Goal: Task Accomplishment & Management: Manage account settings

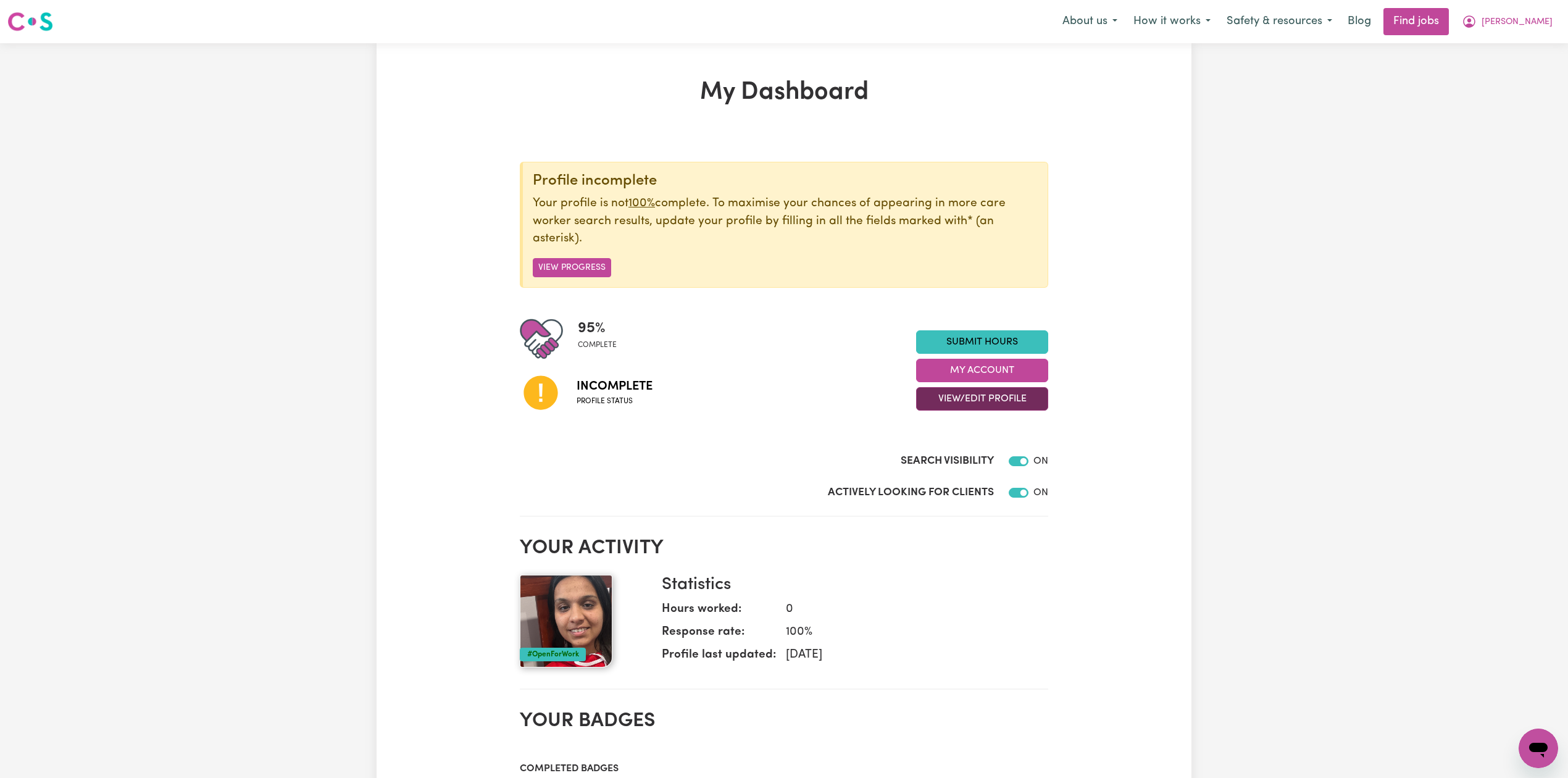
click at [974, 398] on button "View/Edit Profile" at bounding box center [982, 399] width 132 height 24
click at [958, 453] on link "Edit Profile" at bounding box center [974, 455] width 116 height 25
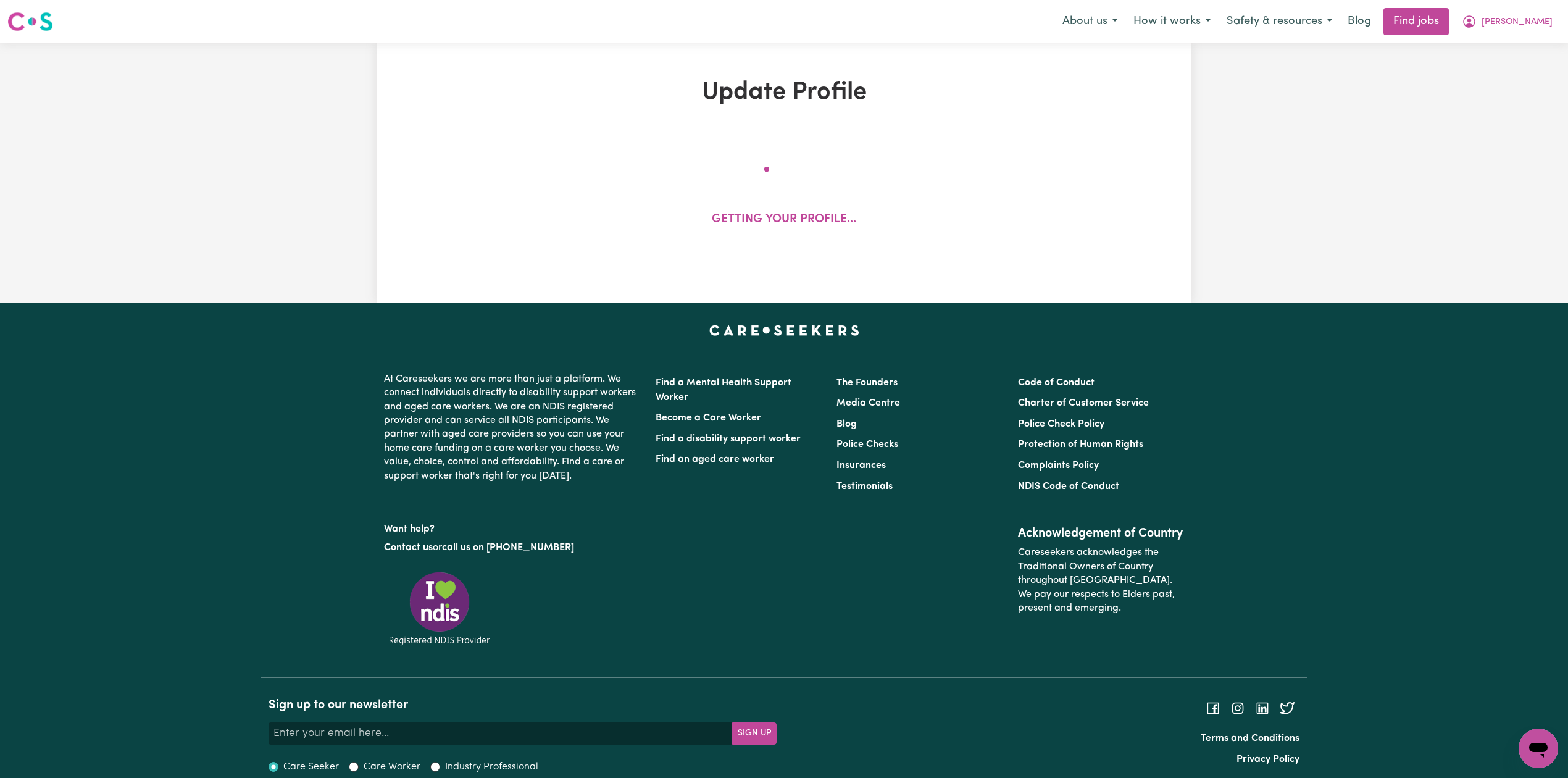
select select "[DEMOGRAPHIC_DATA]"
select select "Australian PR"
select select "Studying a healthcare related degree or qualification"
select select "40"
select select "50"
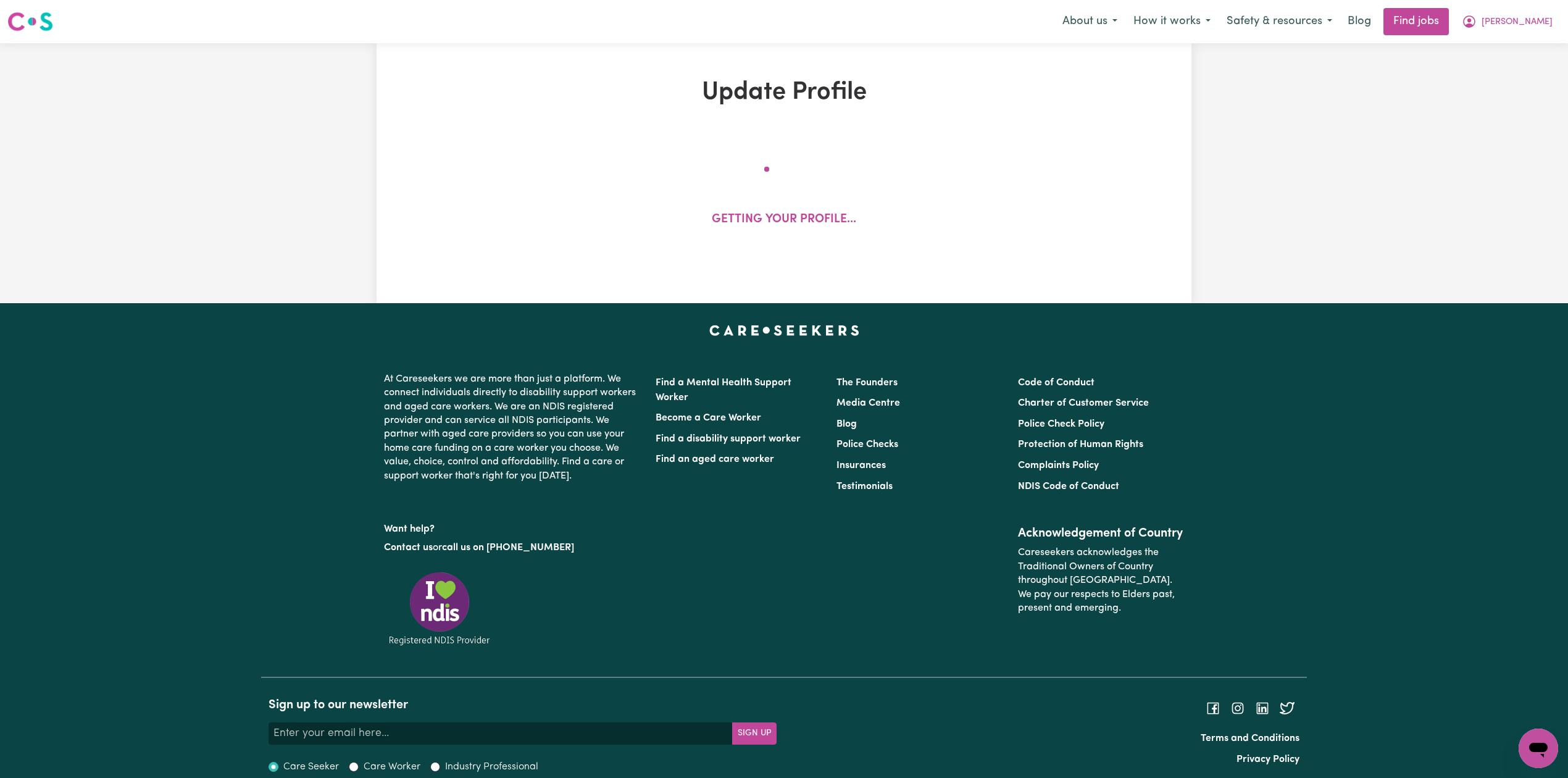
select select "60"
select select "75"
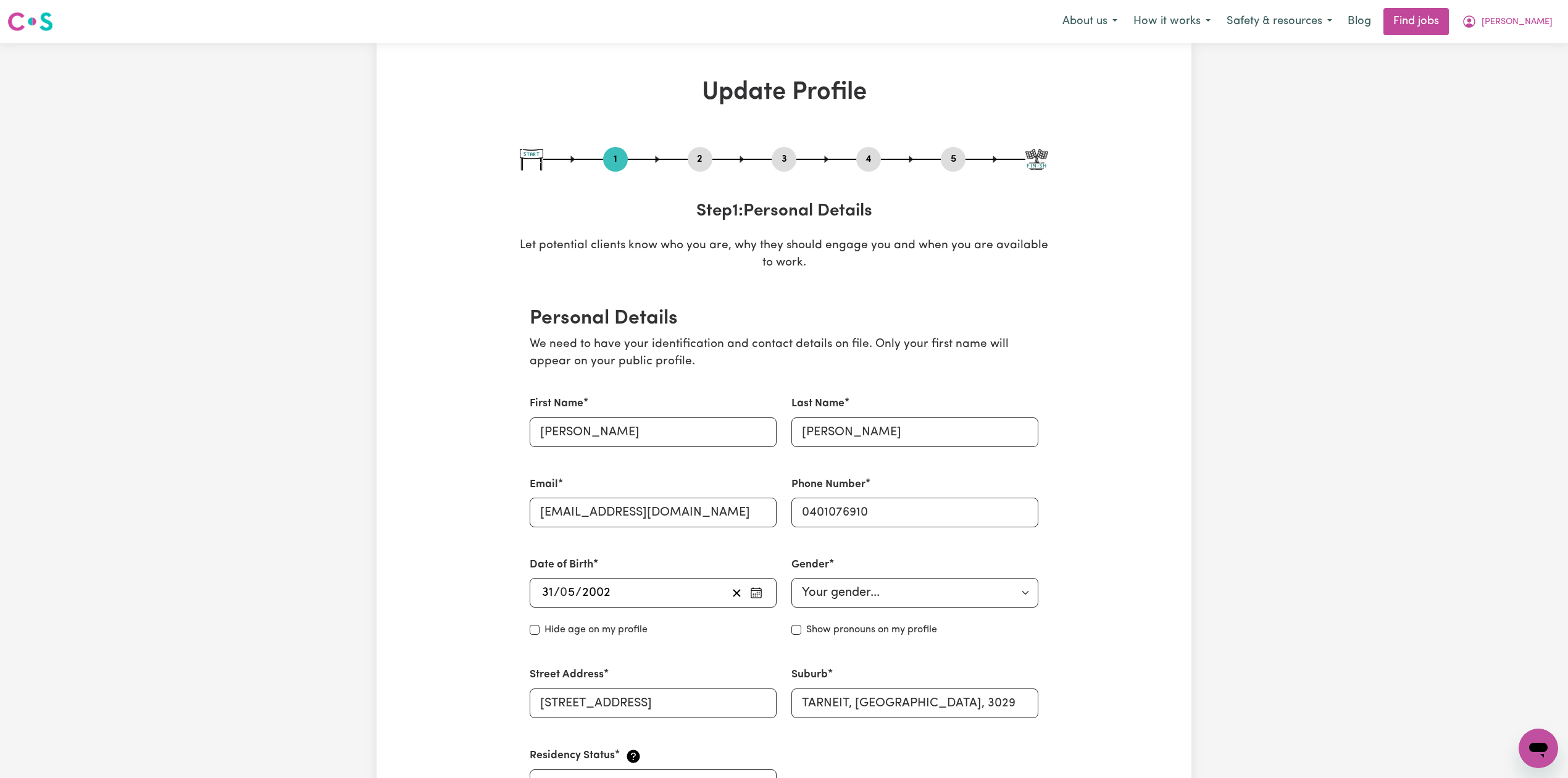
click at [698, 162] on button "2" at bounding box center [699, 159] width 25 height 16
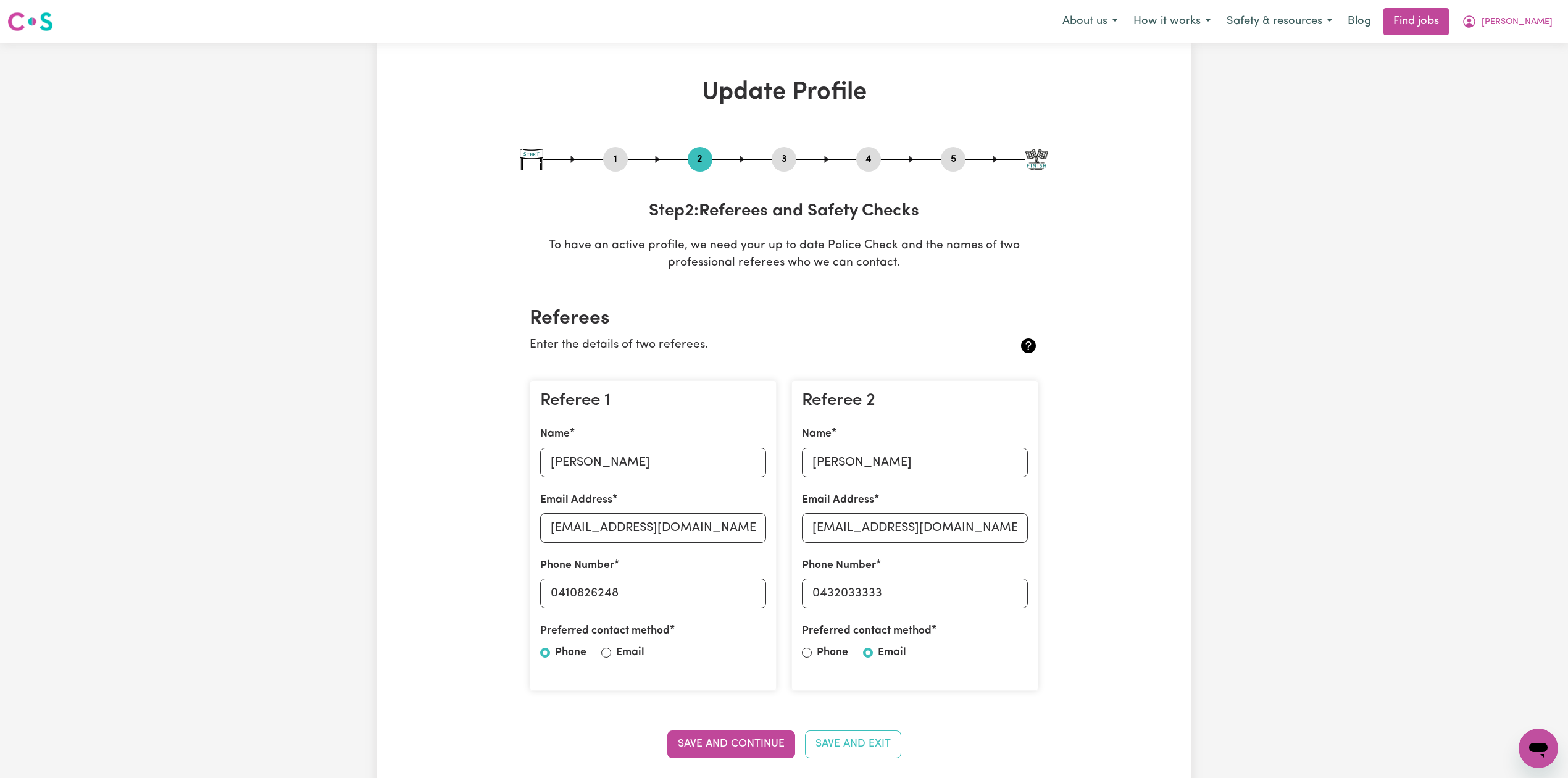
click at [606, 154] on button "1" at bounding box center [615, 159] width 25 height 16
select select "[DEMOGRAPHIC_DATA]"
select select "Australian PR"
select select "Studying a healthcare related degree or qualification"
select select "40"
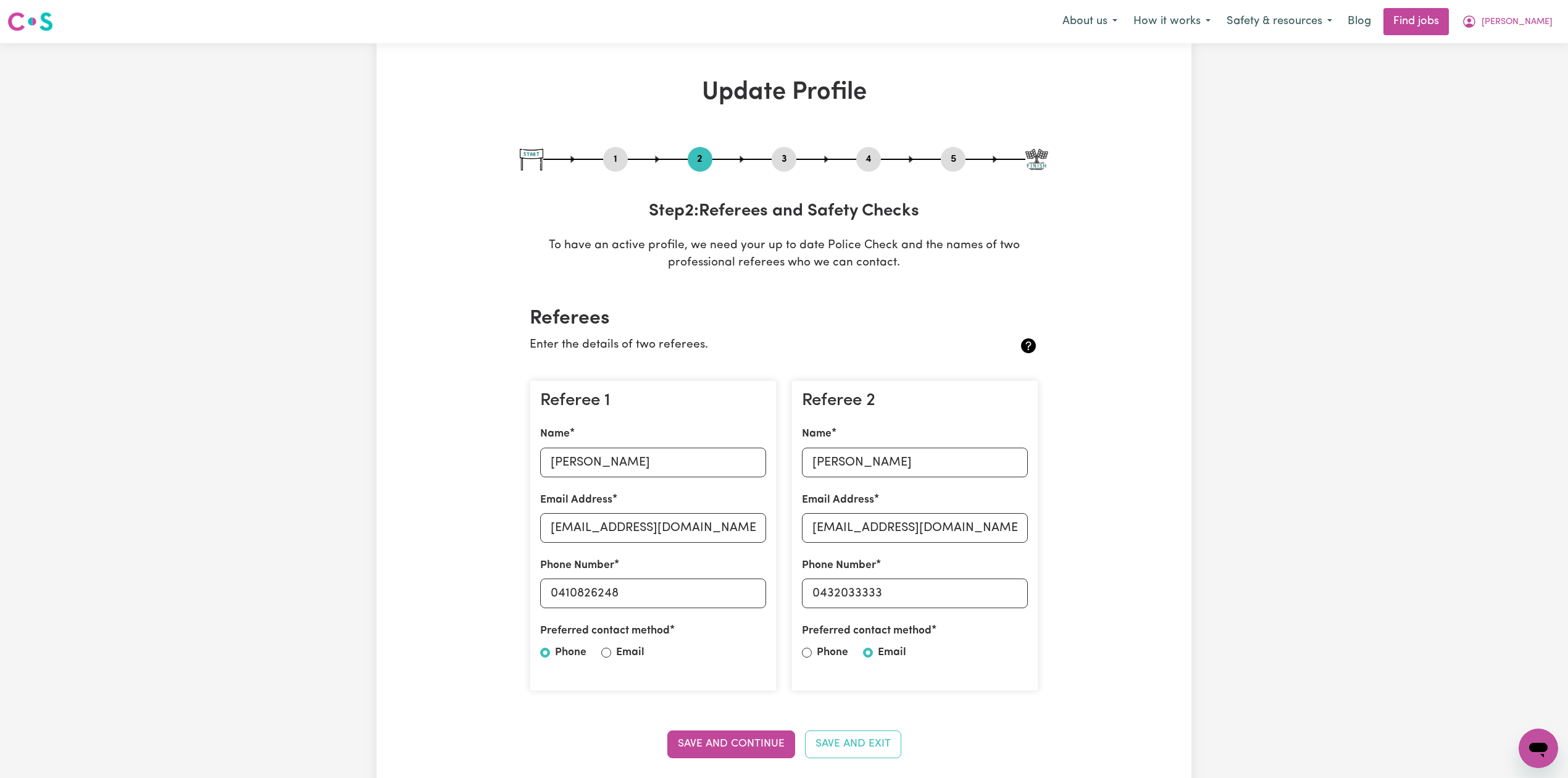
select select "50"
select select "60"
select select "75"
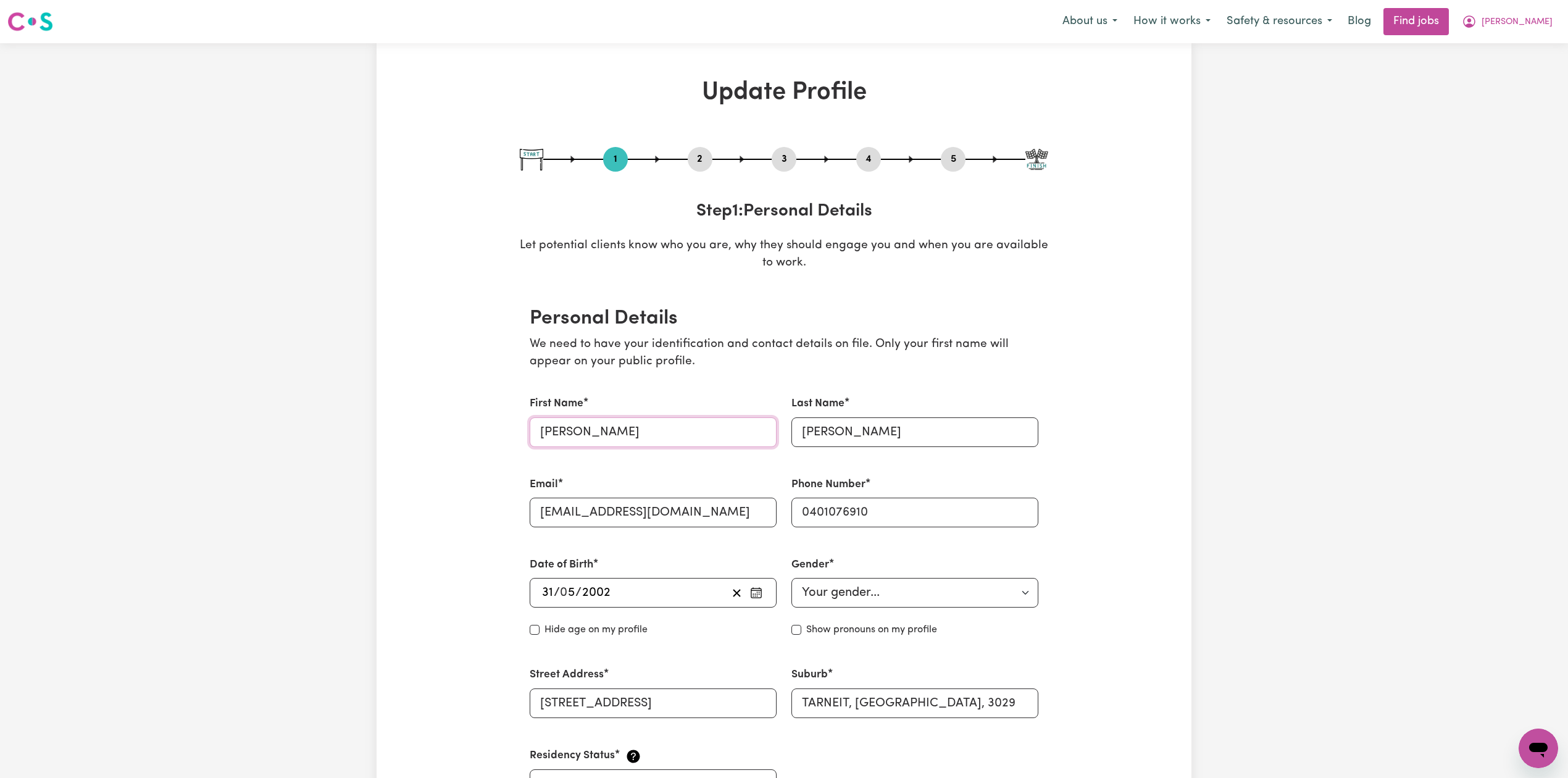
click at [608, 435] on input "[PERSON_NAME]" at bounding box center [653, 432] width 247 height 30
paste input "[PERSON_NAME]"
type input "[PERSON_NAME]"
click at [833, 436] on input "[PERSON_NAME]" at bounding box center [915, 432] width 247 height 30
paste input "K"
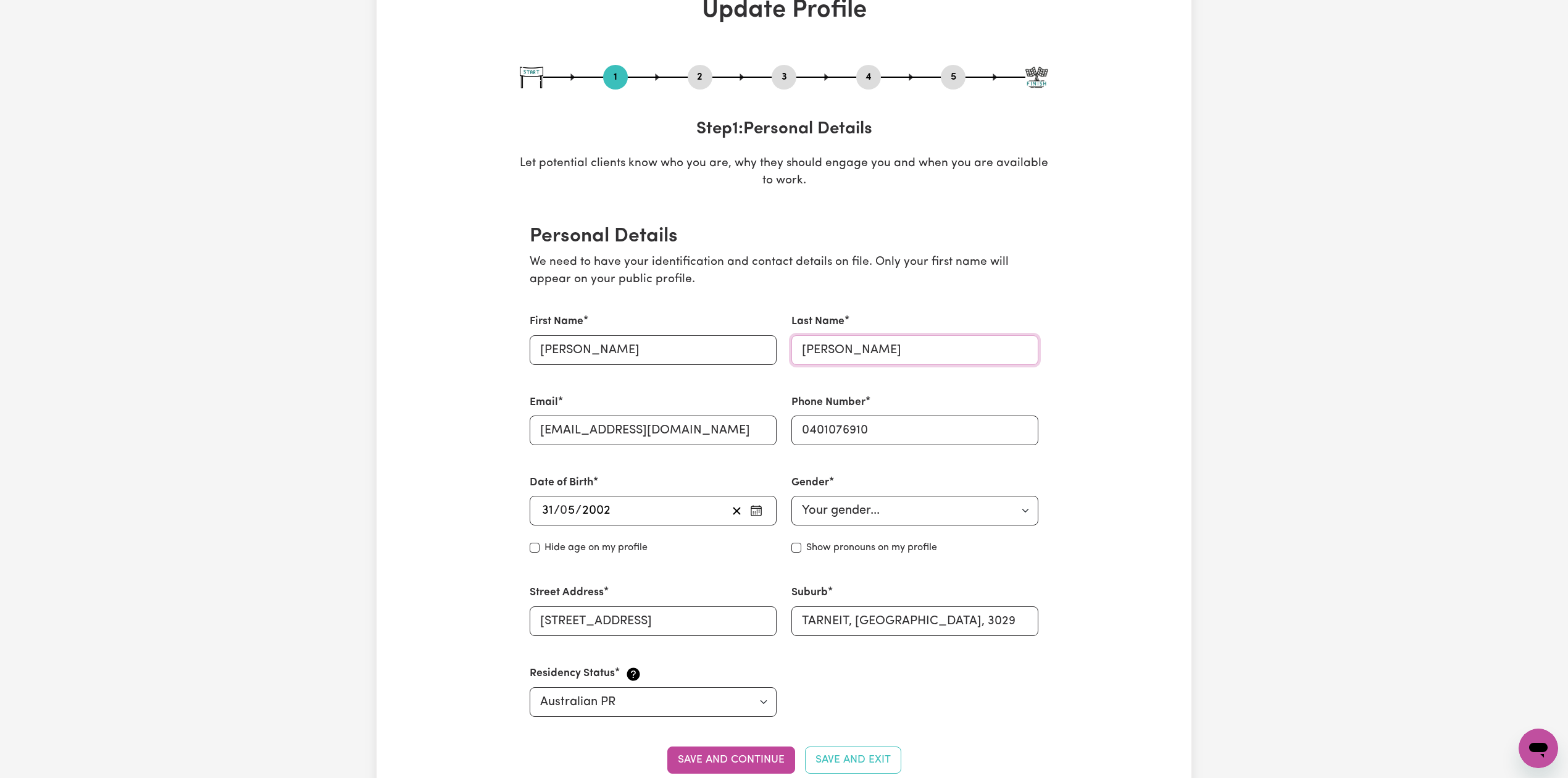
scroll to position [494, 0]
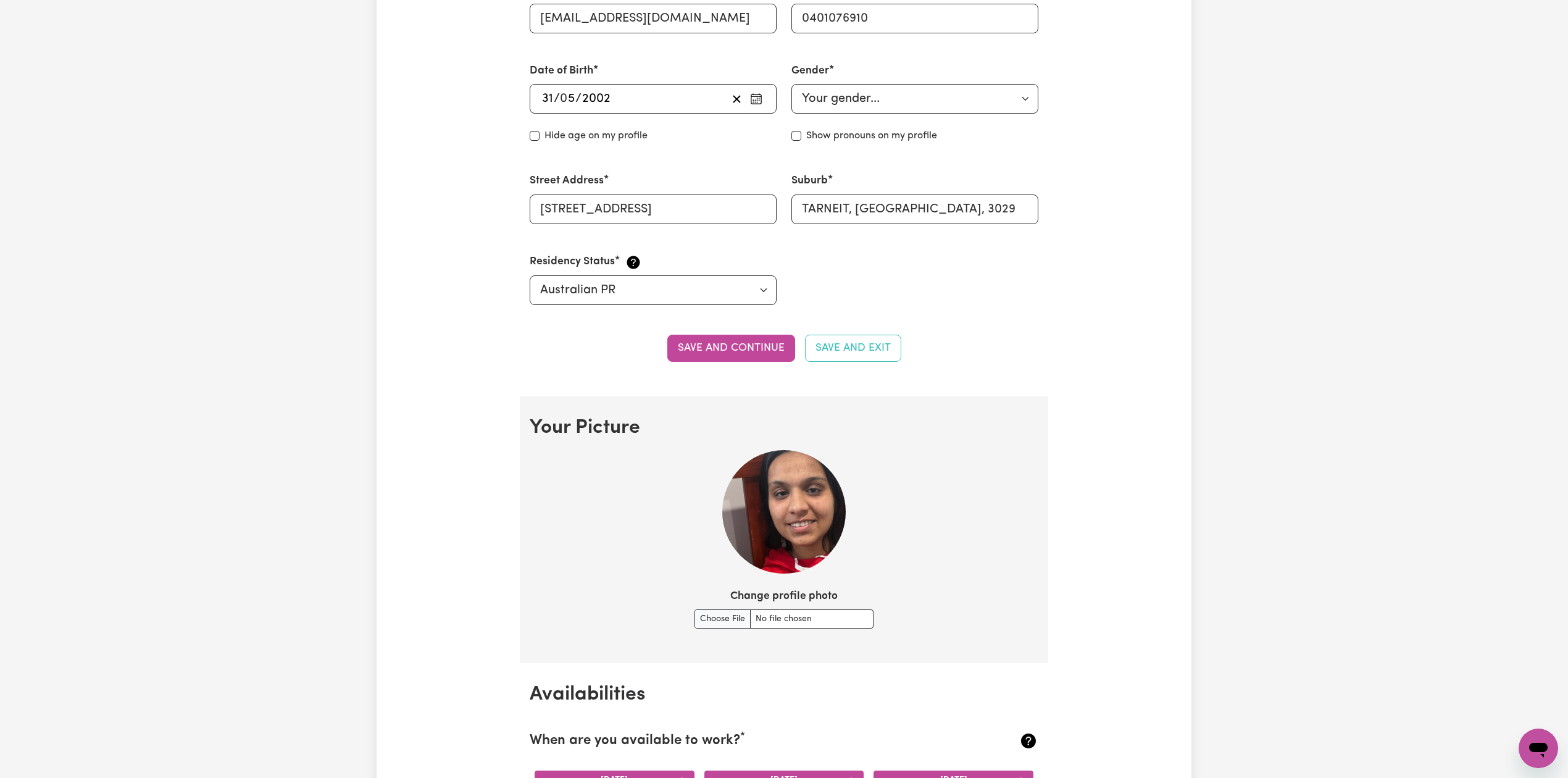
type input "[PERSON_NAME]"
click at [706, 334] on section "Personal Details We need to have your identification and contact details on fil…" at bounding box center [784, 94] width 528 height 604
click at [707, 350] on button "Save and continue" at bounding box center [731, 348] width 128 height 27
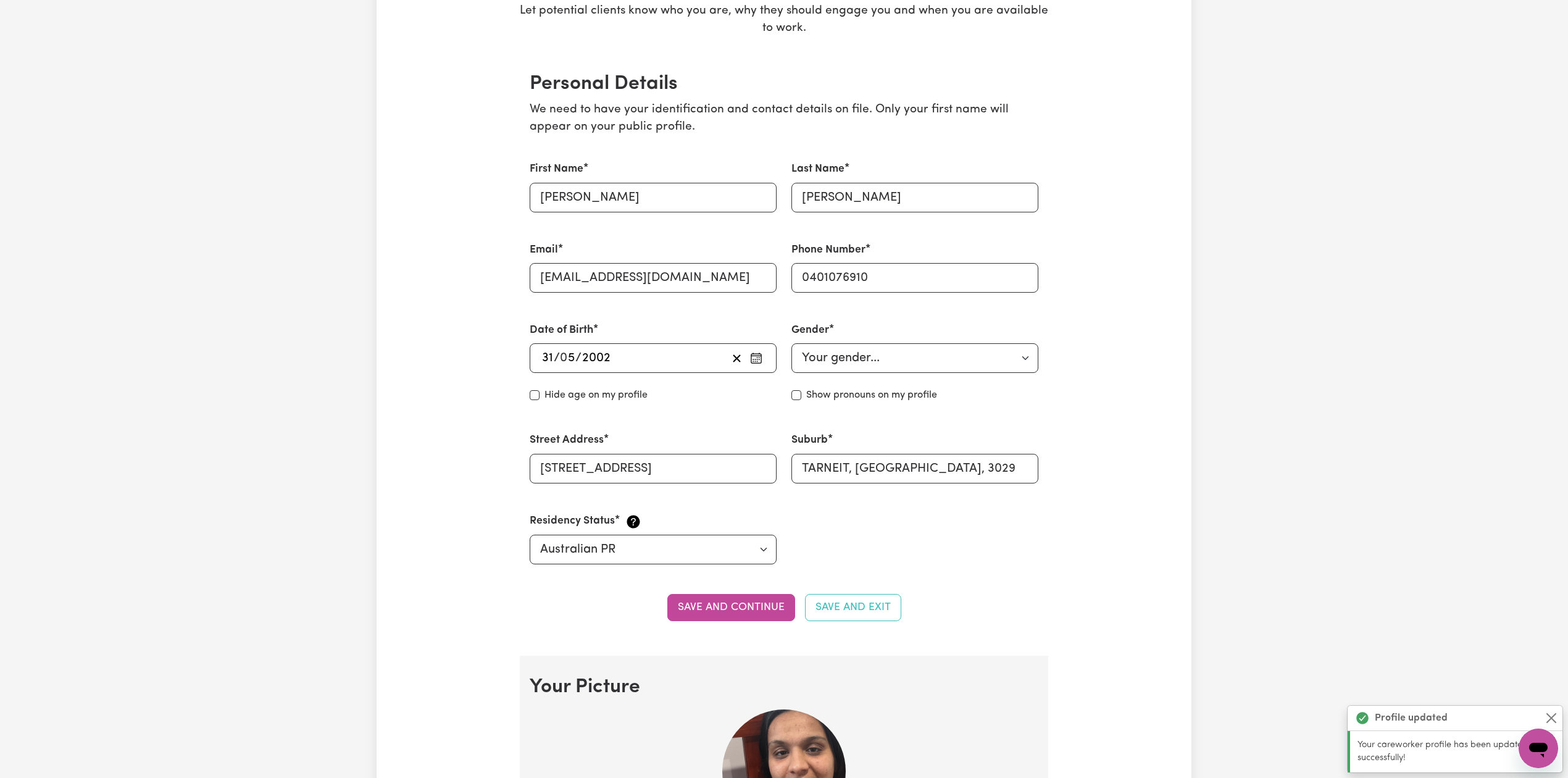
scroll to position [70, 0]
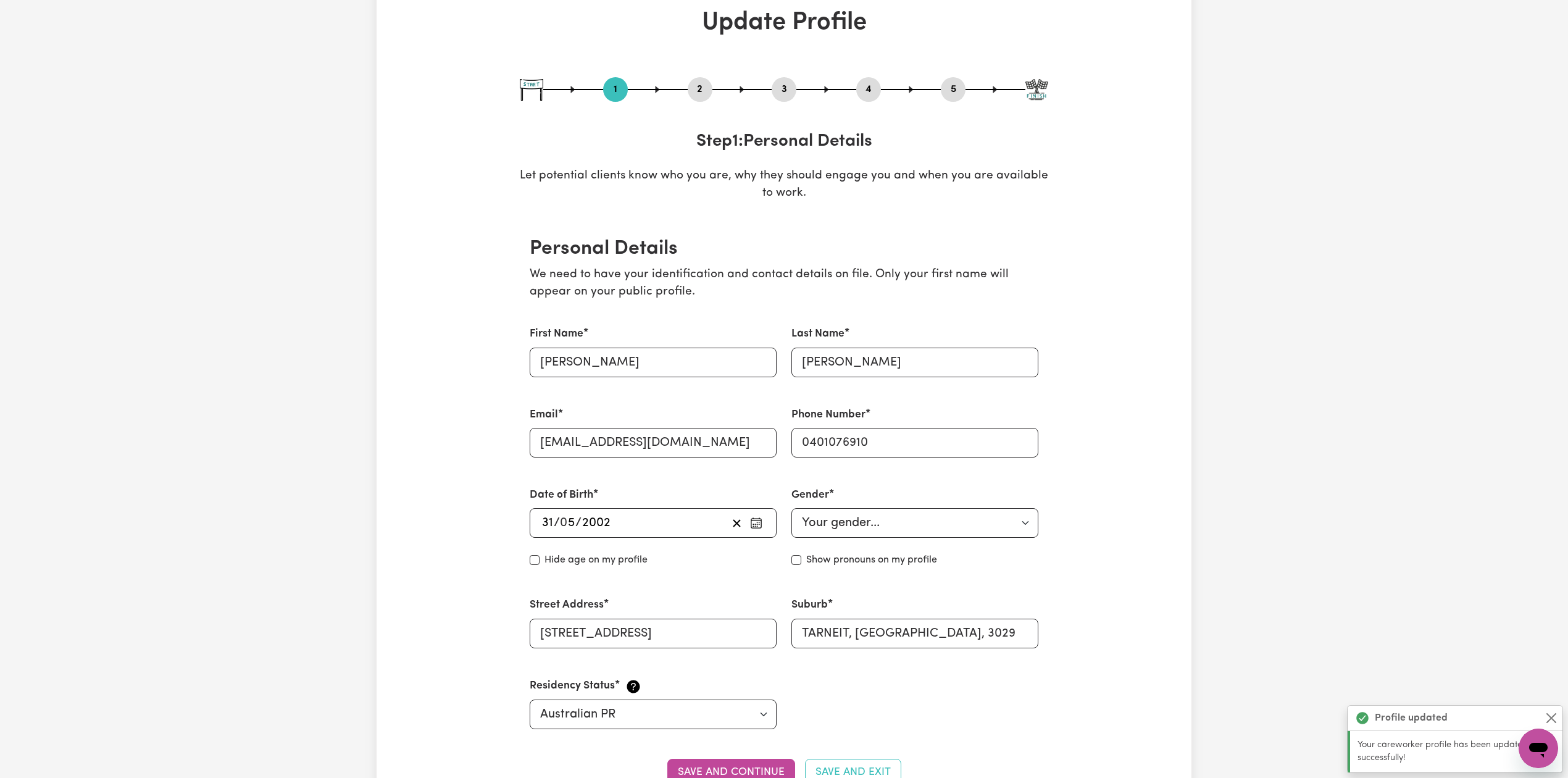
drag, startPoint x: 696, startPoint y: 90, endPoint x: 668, endPoint y: 169, distance: 83.8
click at [697, 92] on button "2" at bounding box center [699, 89] width 25 height 16
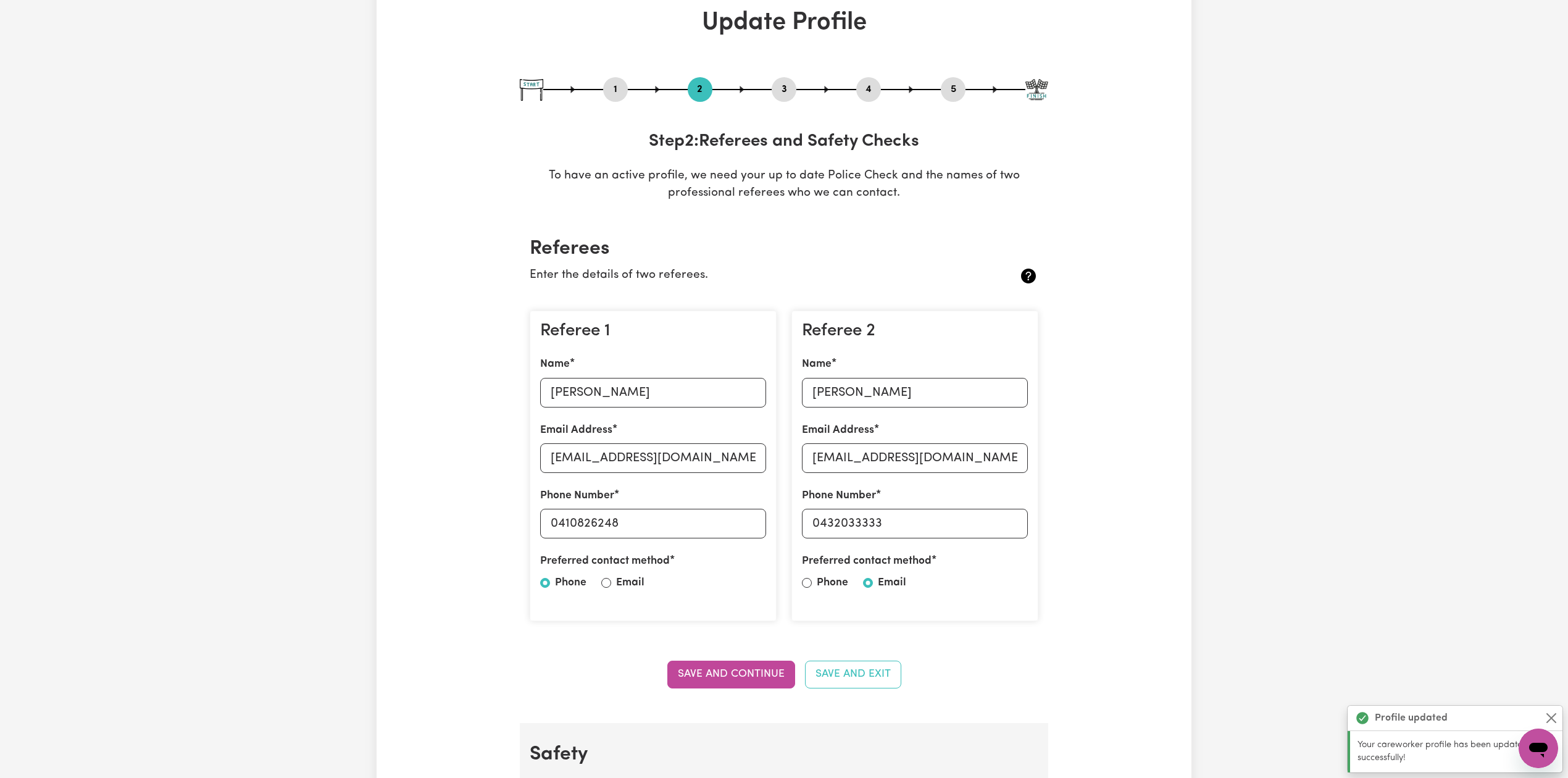
click at [615, 409] on div "Referee 1 Name [PERSON_NAME] Email Address [EMAIL_ADDRESS][DOMAIN_NAME] Phone N…" at bounding box center [653, 466] width 247 height 312
click at [627, 397] on input "[PERSON_NAME]" at bounding box center [653, 392] width 226 height 30
click at [716, 462] on input "[EMAIL_ADDRESS][DOMAIN_NAME]" at bounding box center [653, 458] width 226 height 30
drag, startPoint x: 559, startPoint y: 526, endPoint x: 632, endPoint y: 523, distance: 73.1
click at [632, 523] on input "0410826248" at bounding box center [653, 523] width 226 height 30
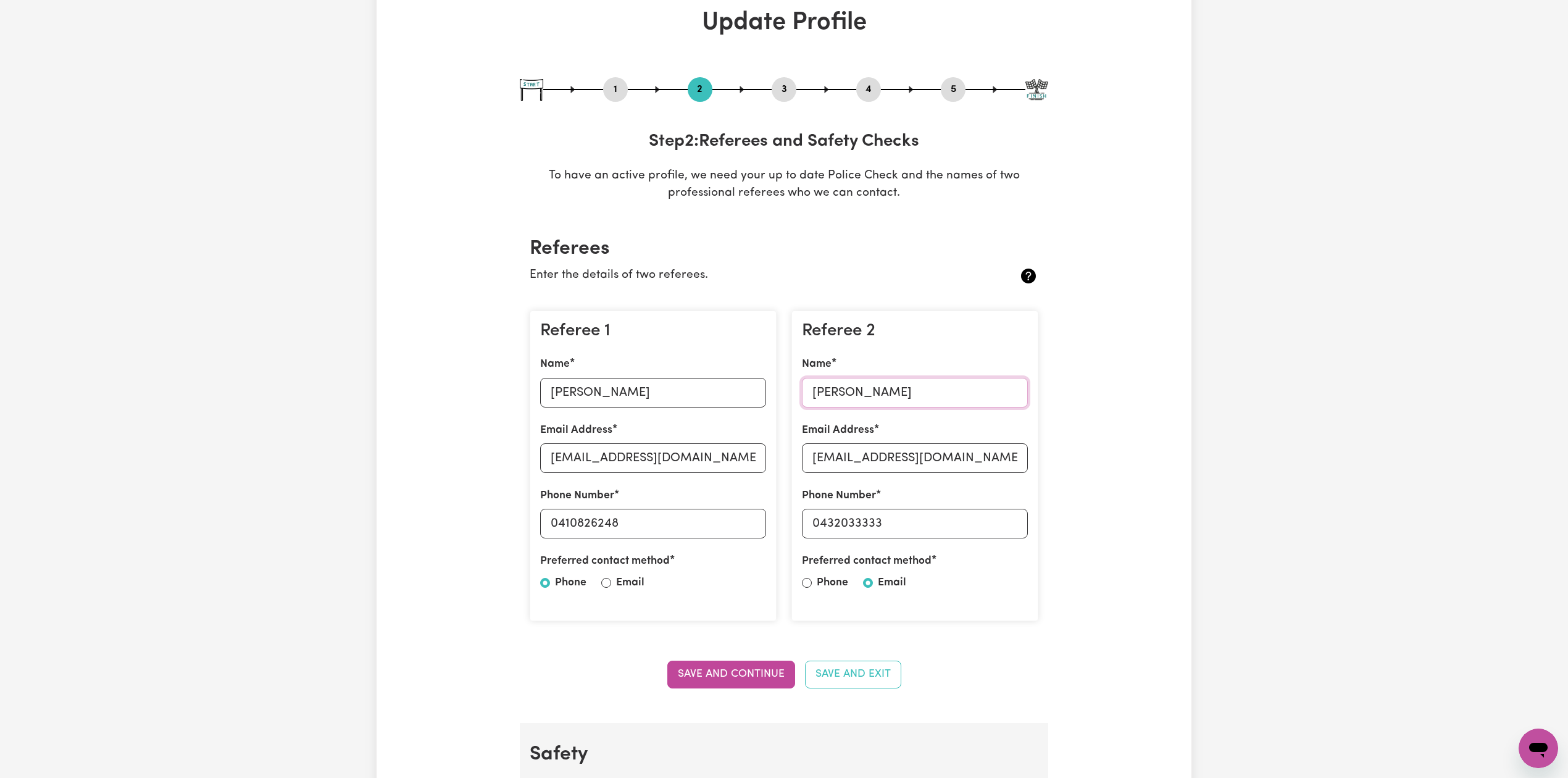
click at [858, 391] on input "[PERSON_NAME]" at bounding box center [915, 392] width 226 height 30
click at [902, 461] on input "[EMAIL_ADDRESS][DOMAIN_NAME]" at bounding box center [915, 458] width 226 height 30
drag, startPoint x: 819, startPoint y: 522, endPoint x: 944, endPoint y: 522, distance: 125.0
click at [944, 522] on input "0432033333" at bounding box center [915, 523] width 226 height 30
click at [955, 92] on button "5" at bounding box center [953, 89] width 25 height 16
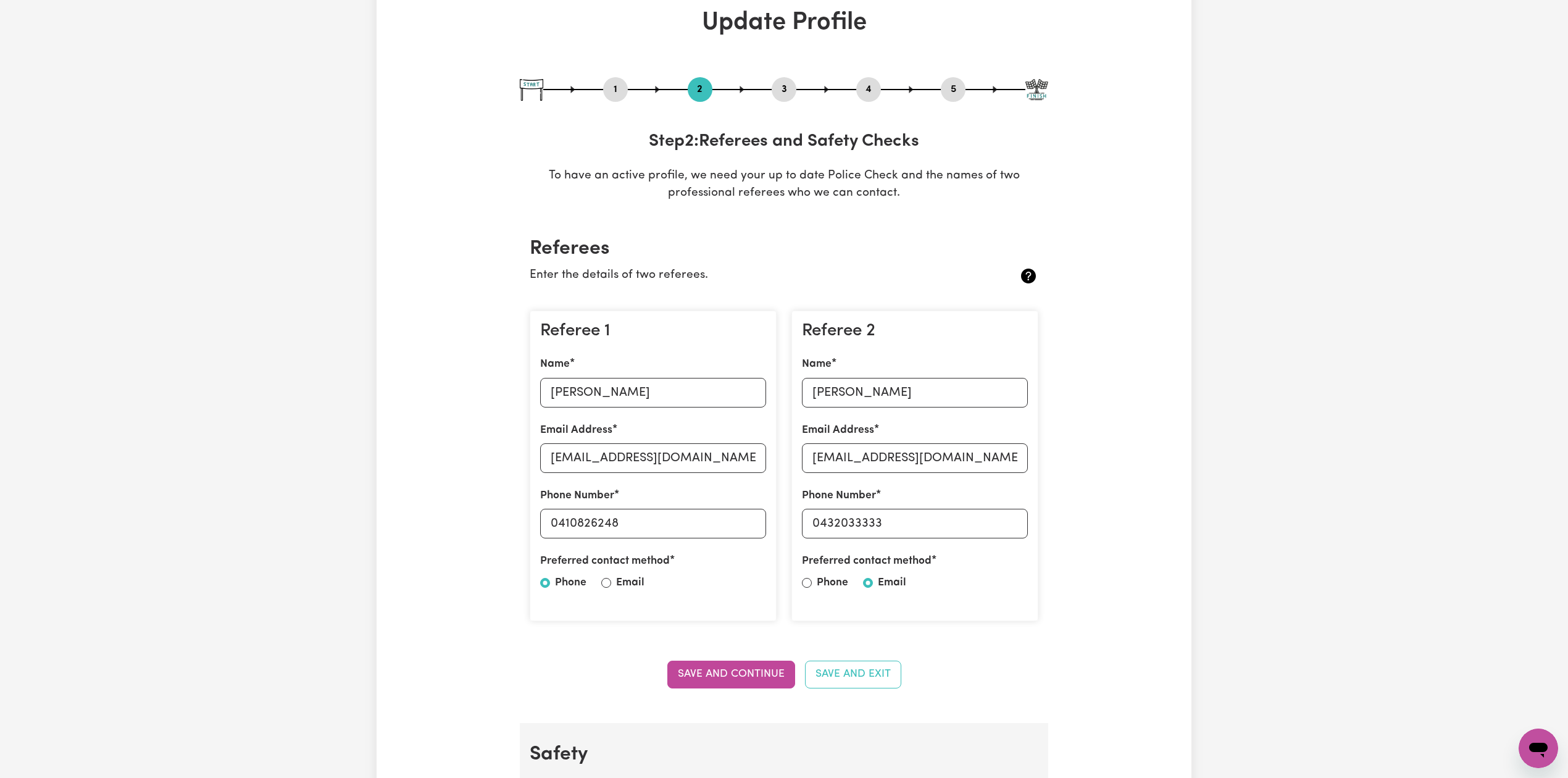
select select "I am providing services privately on my own"
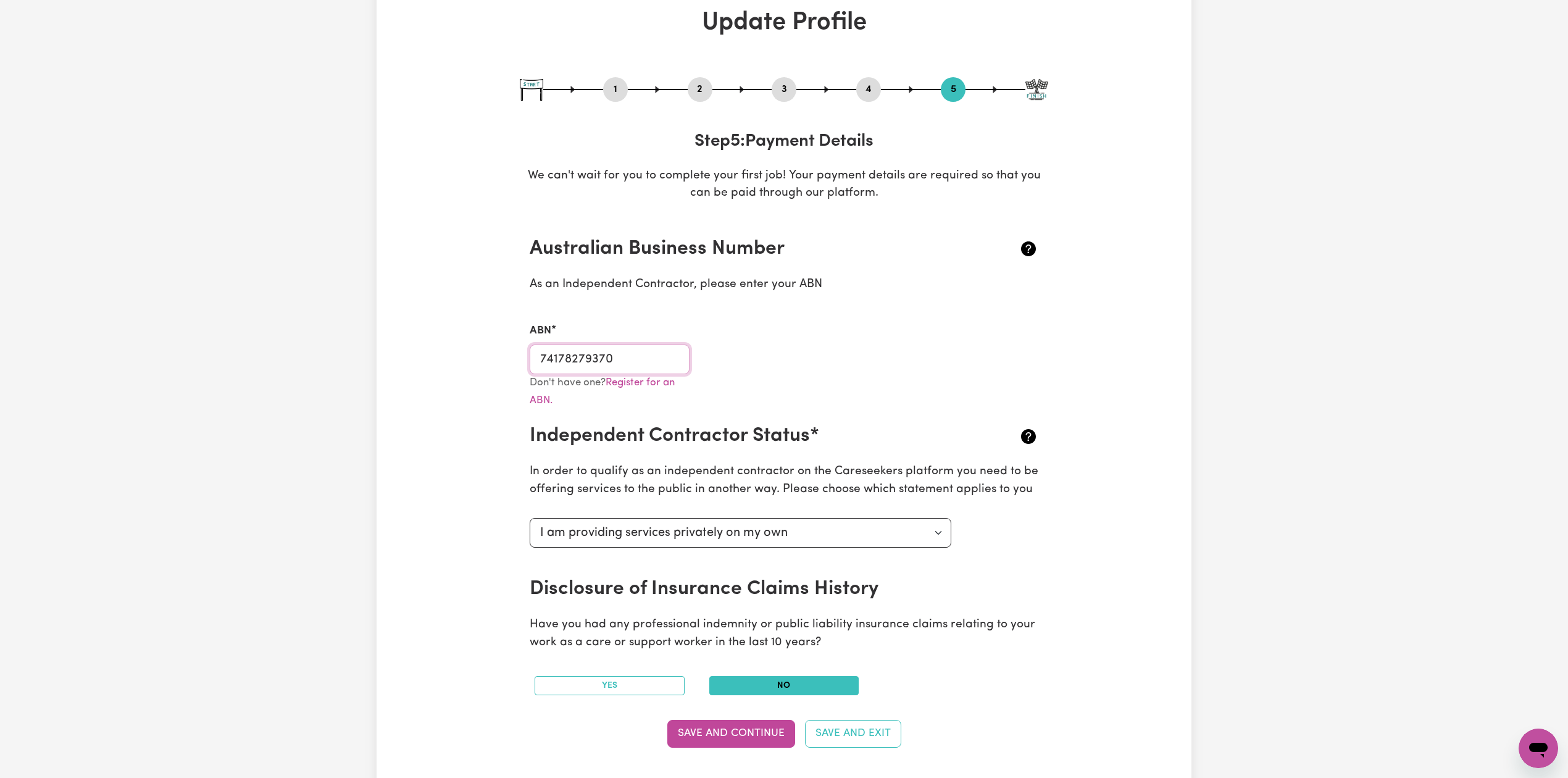
click at [616, 357] on input "74178279370" at bounding box center [609, 359] width 160 height 30
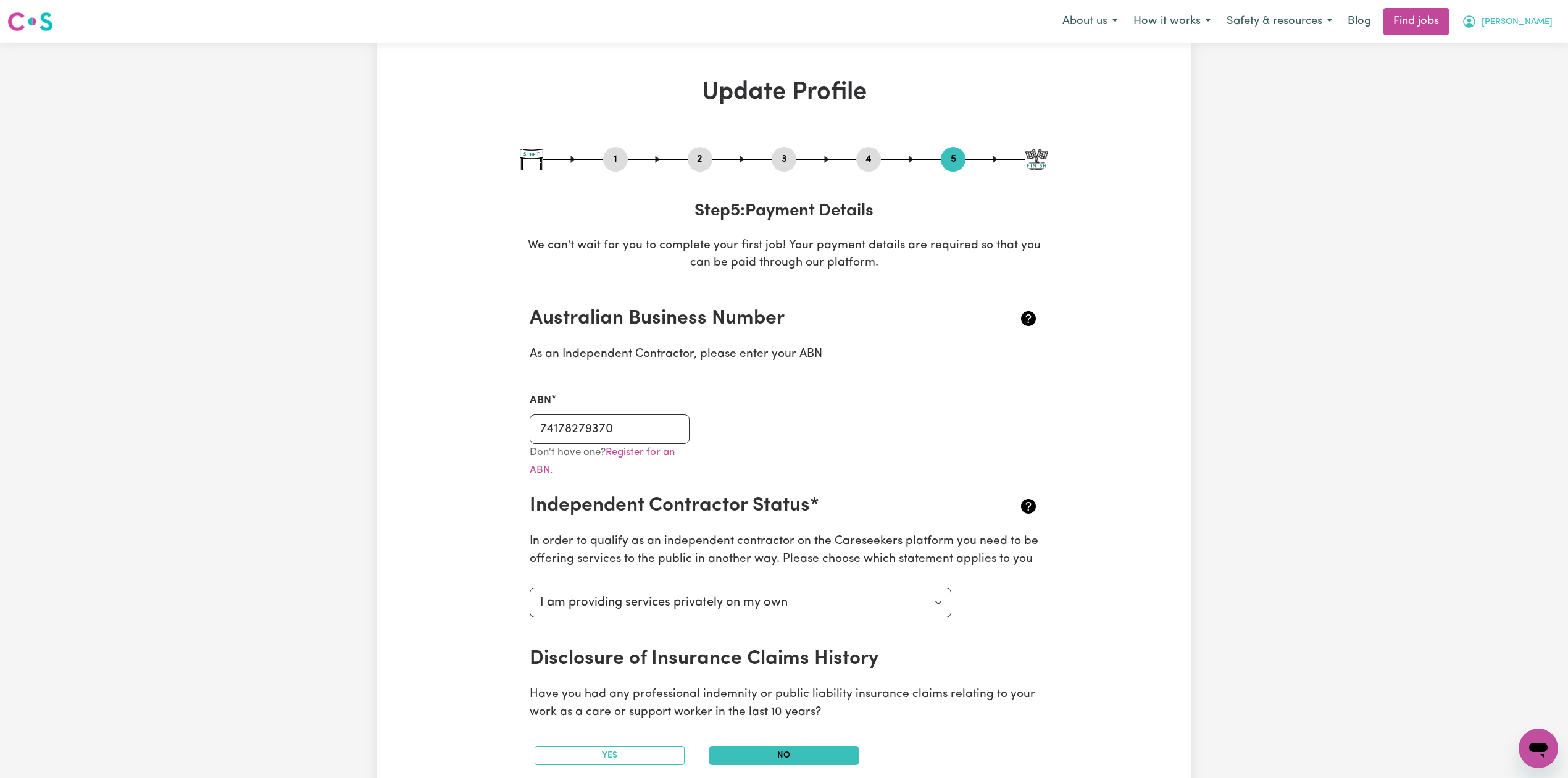
click at [1550, 25] on button "[PERSON_NAME]" at bounding box center [1508, 21] width 107 height 26
click at [1511, 84] on link "Logout" at bounding box center [1511, 94] width 98 height 24
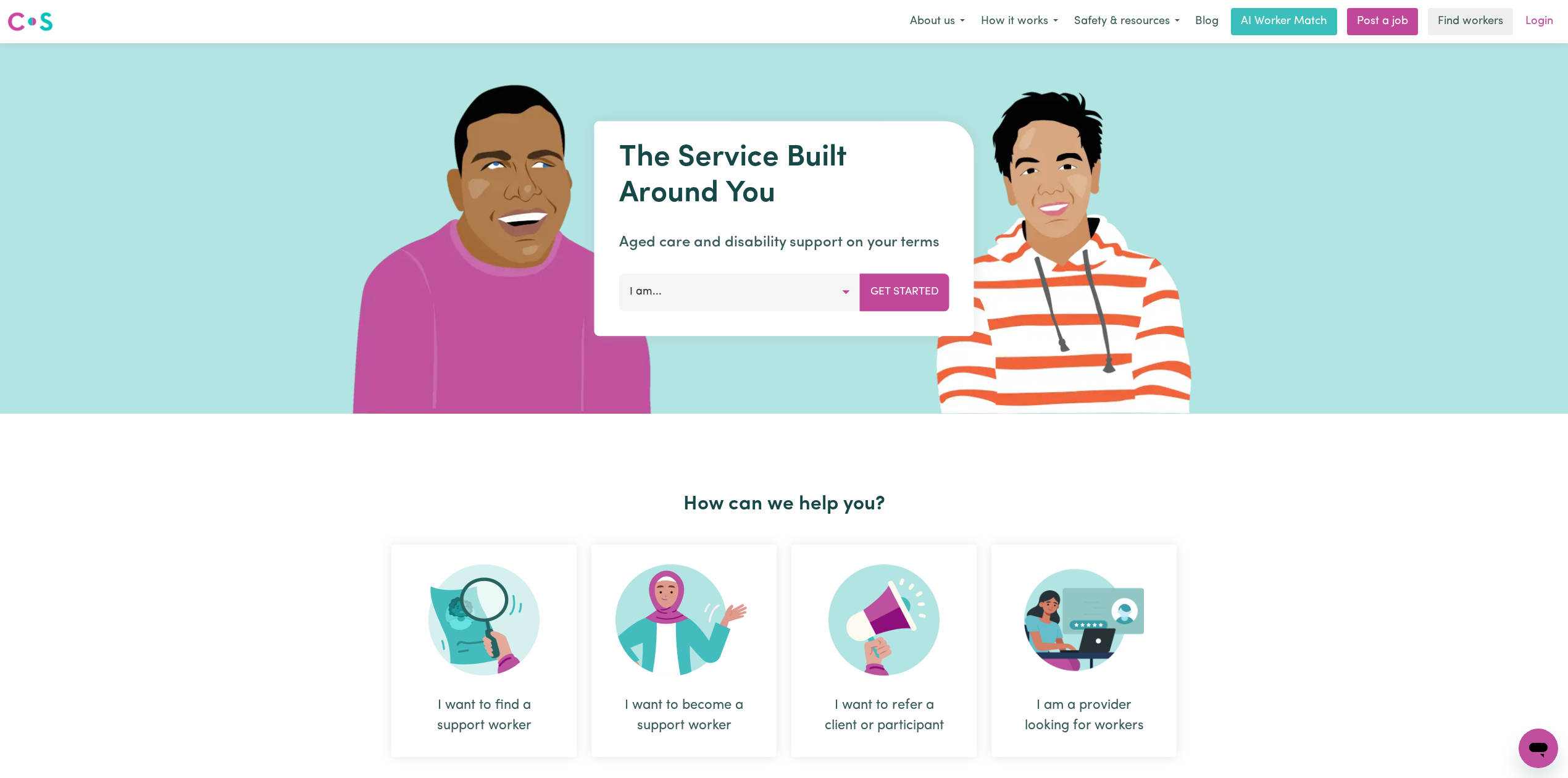
click at [1548, 16] on link "Login" at bounding box center [1539, 21] width 43 height 27
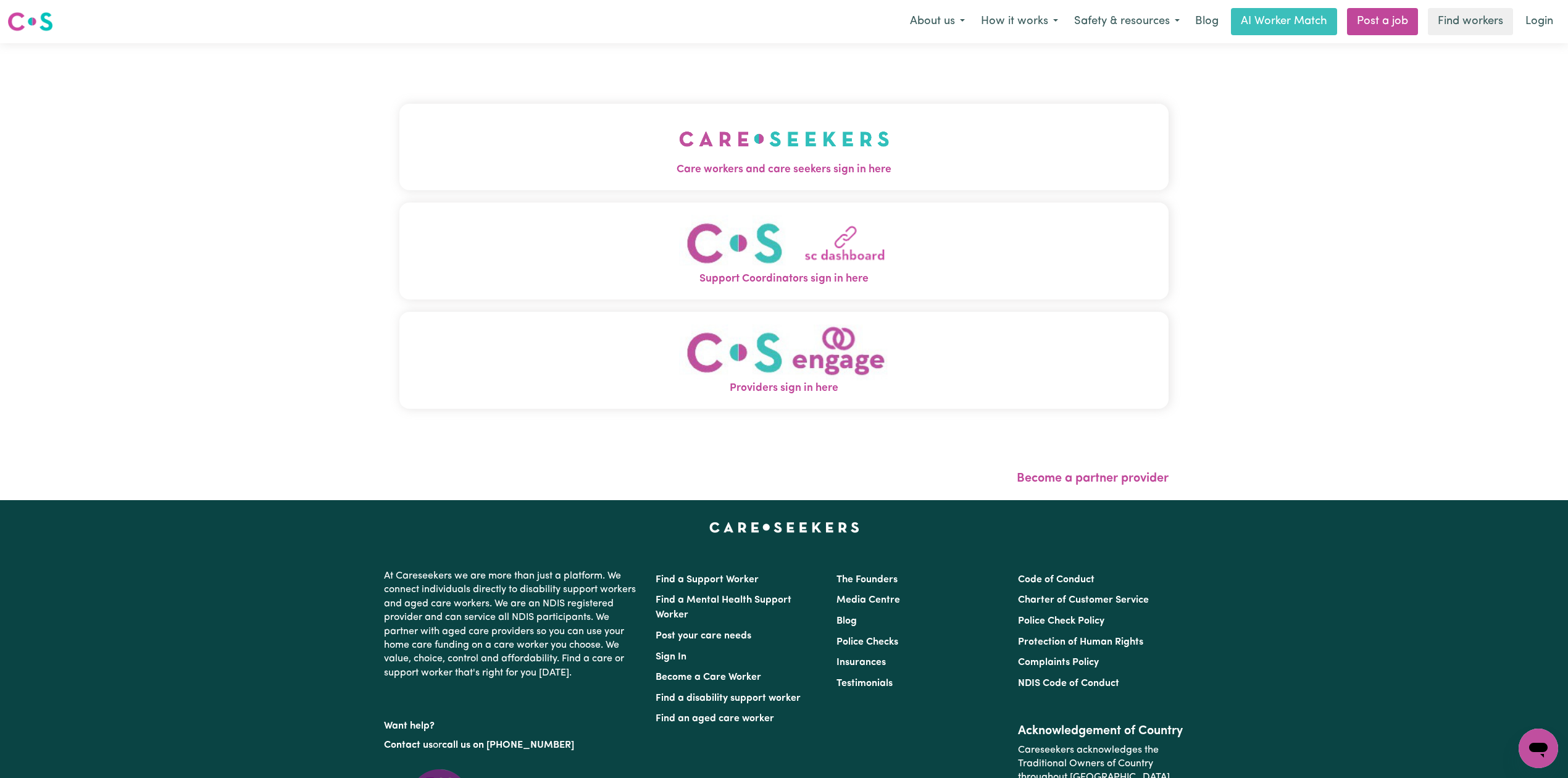
click at [715, 134] on button "Care workers and care seekers sign in here" at bounding box center [784, 147] width 769 height 87
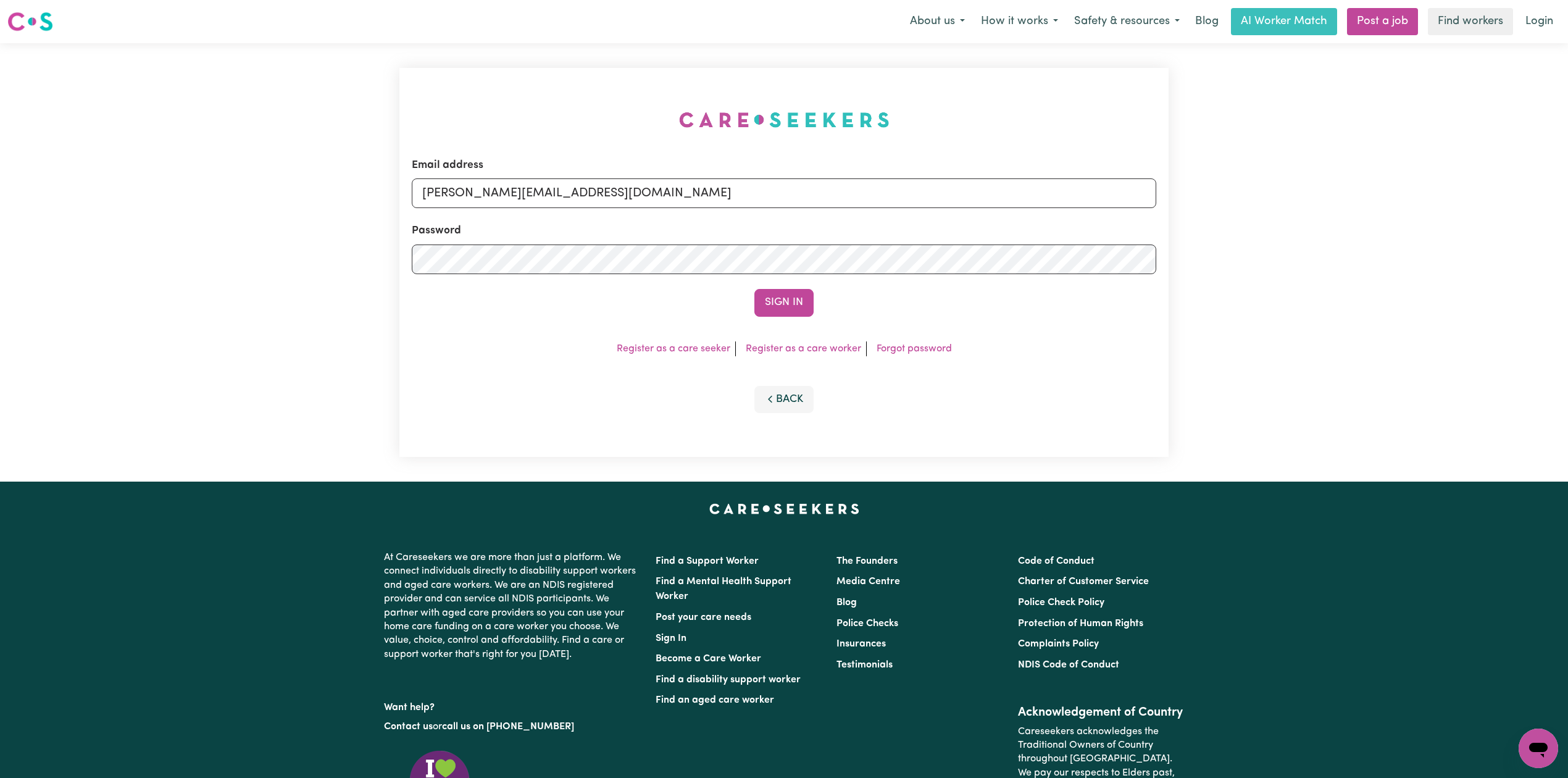
click at [673, 176] on div "Email address [PERSON_NAME][EMAIL_ADDRESS][DOMAIN_NAME]" at bounding box center [784, 182] width 744 height 50
click at [606, 198] on input "[PERSON_NAME][EMAIL_ADDRESS][DOMAIN_NAME]" at bounding box center [784, 193] width 744 height 30
drag, startPoint x: 487, startPoint y: 198, endPoint x: 979, endPoint y: 243, distance: 494.1
click at [984, 241] on form "Email address Superuser~[EMAIL_ADDRESS][DOMAIN_NAME] Password Sign In" at bounding box center [784, 237] width 744 height 159
type input "Superuser~[EMAIL_ADDRESS][DOMAIN_NAME]"
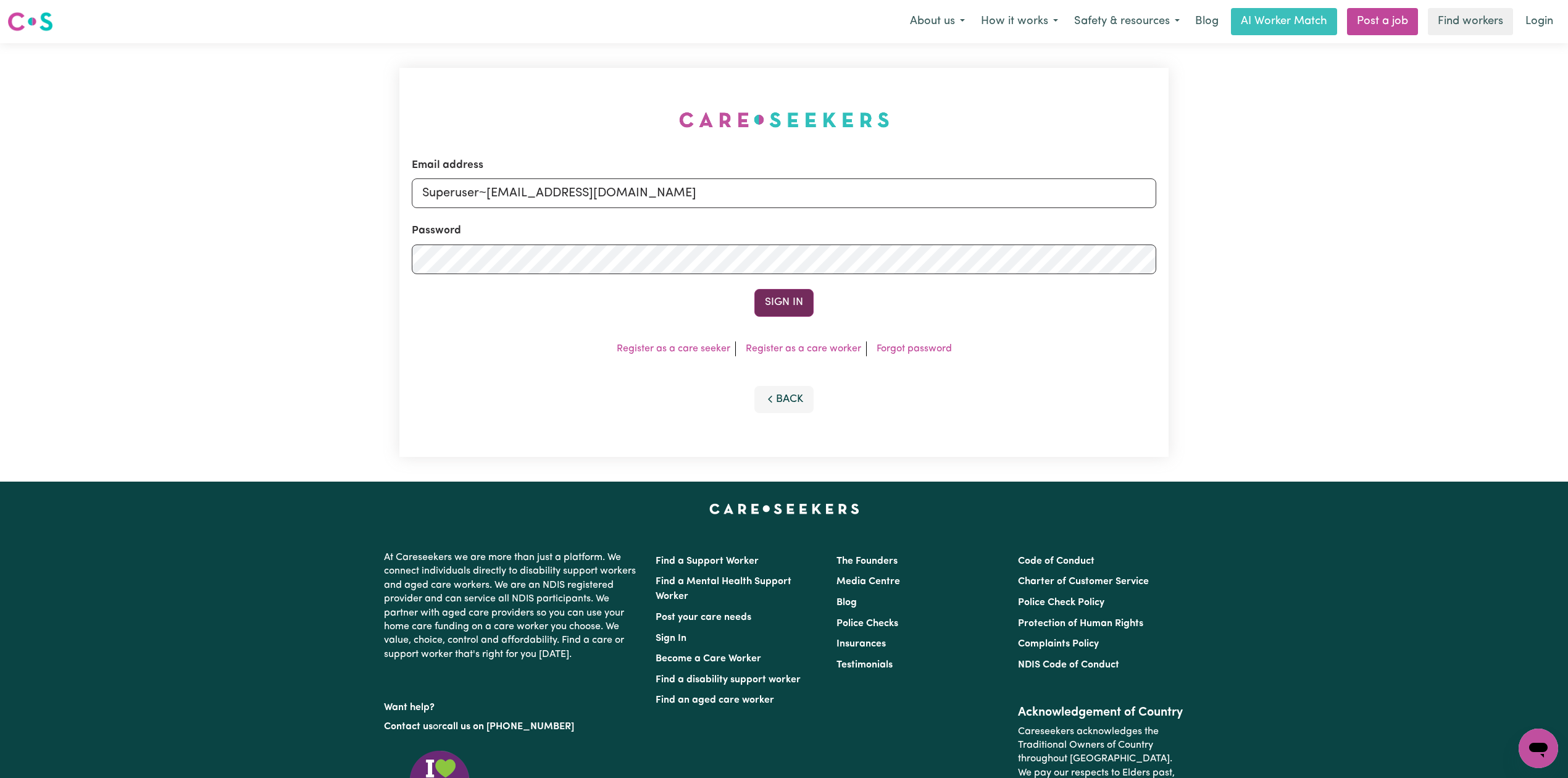
click at [764, 305] on button "Sign In" at bounding box center [784, 303] width 60 height 27
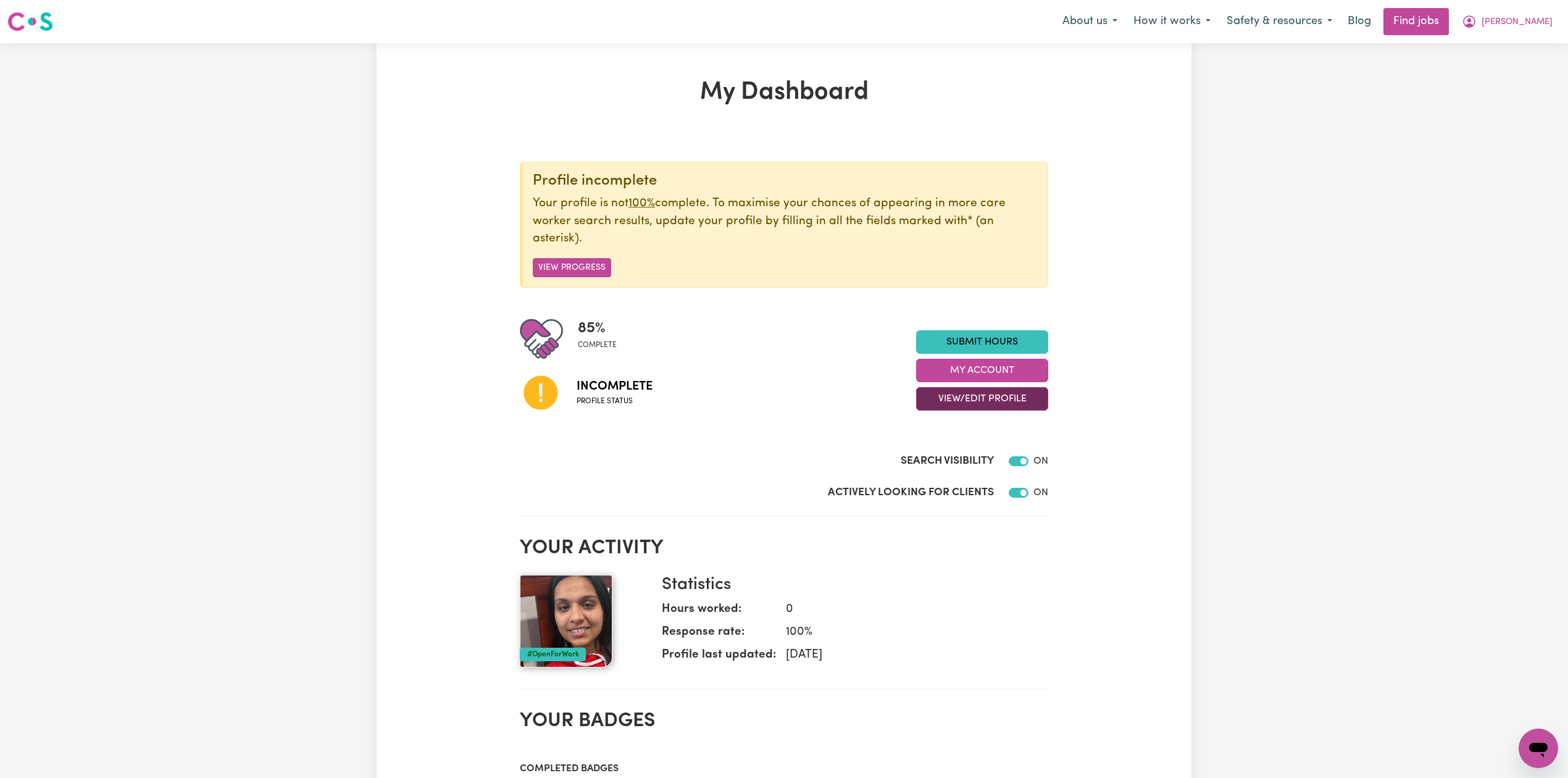
click at [972, 410] on button "View/Edit Profile" at bounding box center [982, 399] width 132 height 24
click at [927, 455] on link "Edit Profile" at bounding box center [974, 455] width 116 height 25
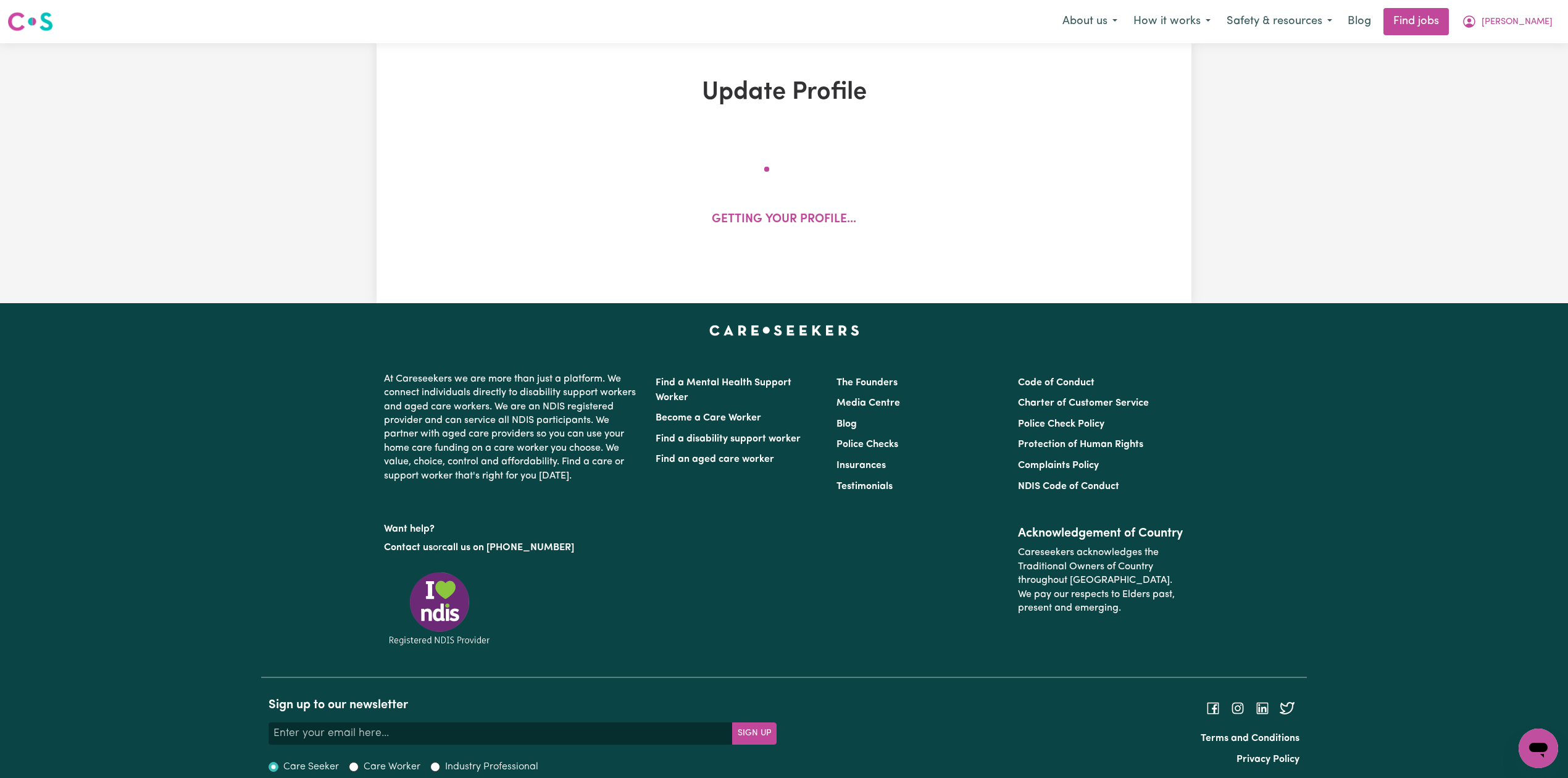
select select "[DEMOGRAPHIC_DATA]"
select select "Australian PR"
select select "Studying a healthcare related degree or qualification"
select select "40"
select select "50"
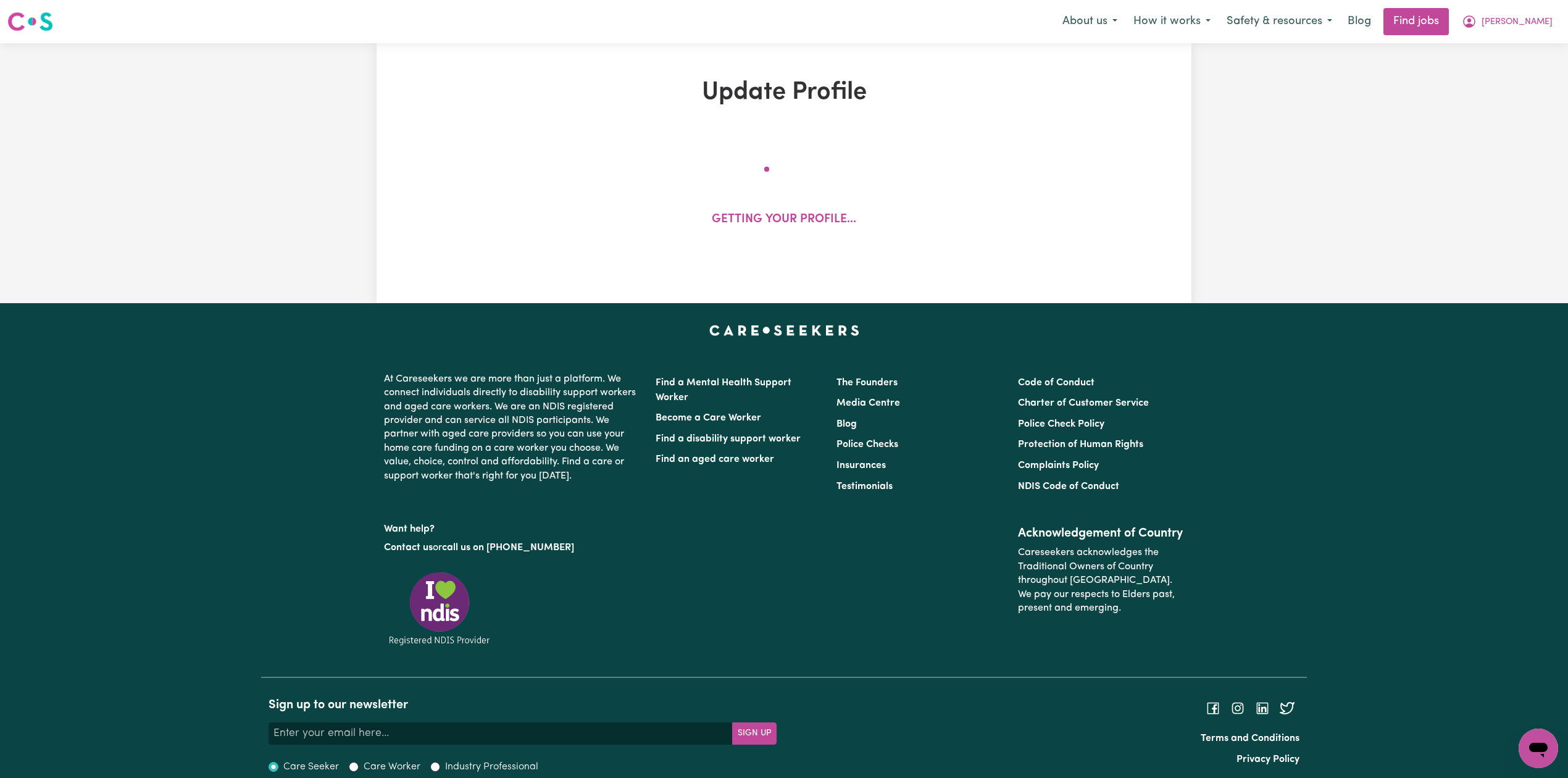
select select "60"
select select "75"
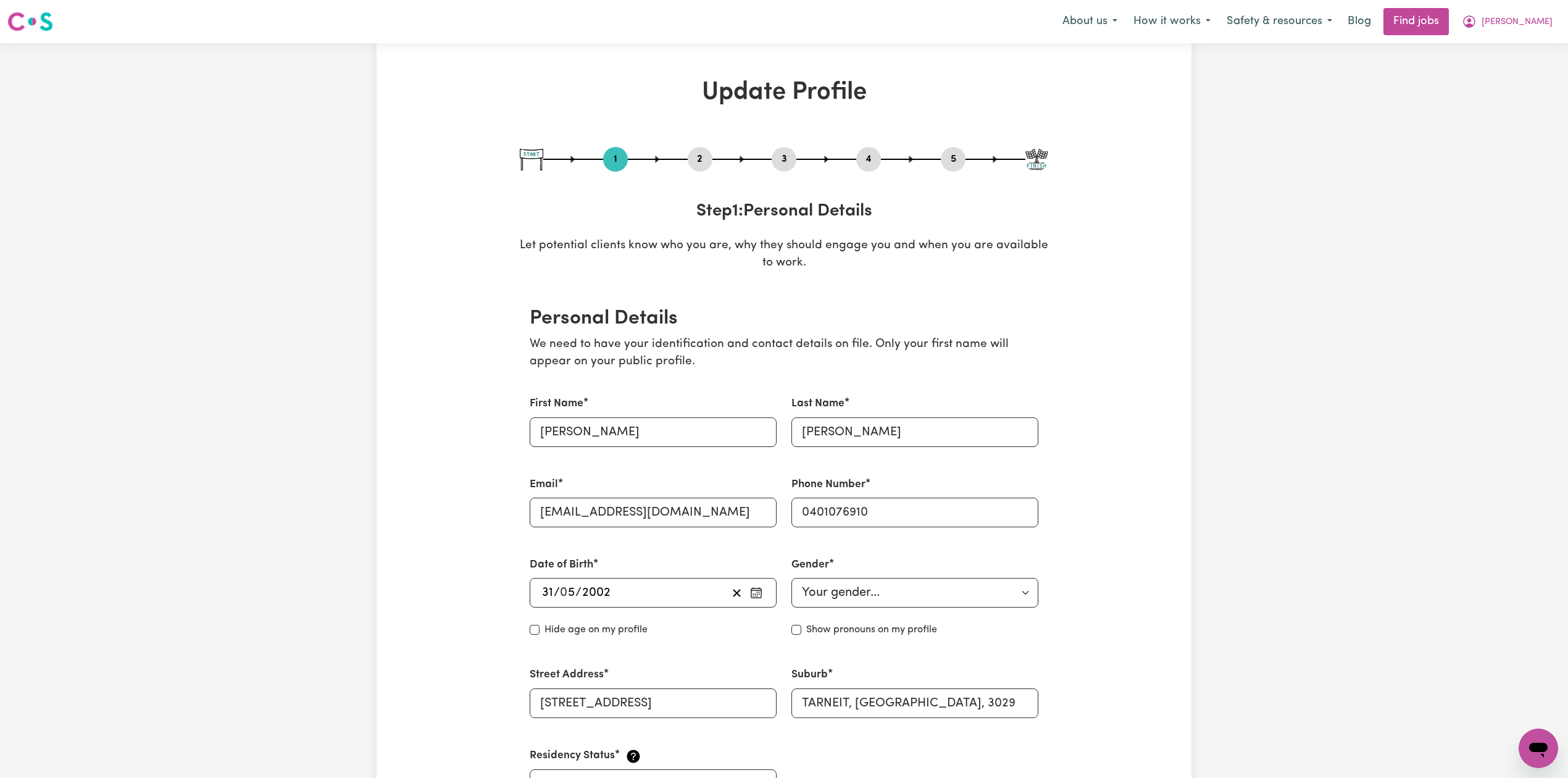
click at [778, 159] on button "3" at bounding box center [784, 159] width 25 height 16
select select "2025"
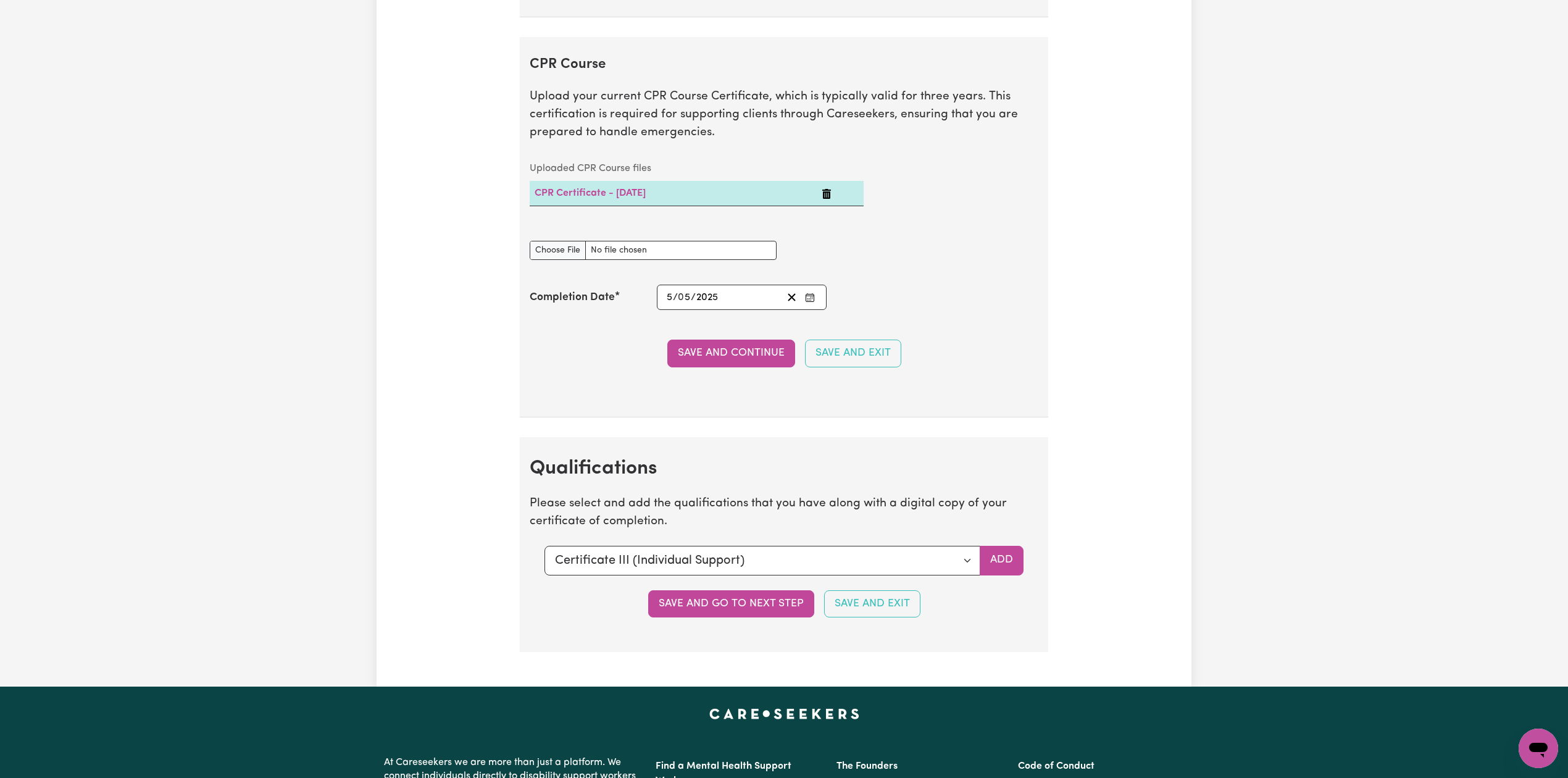
scroll to position [3000, 0]
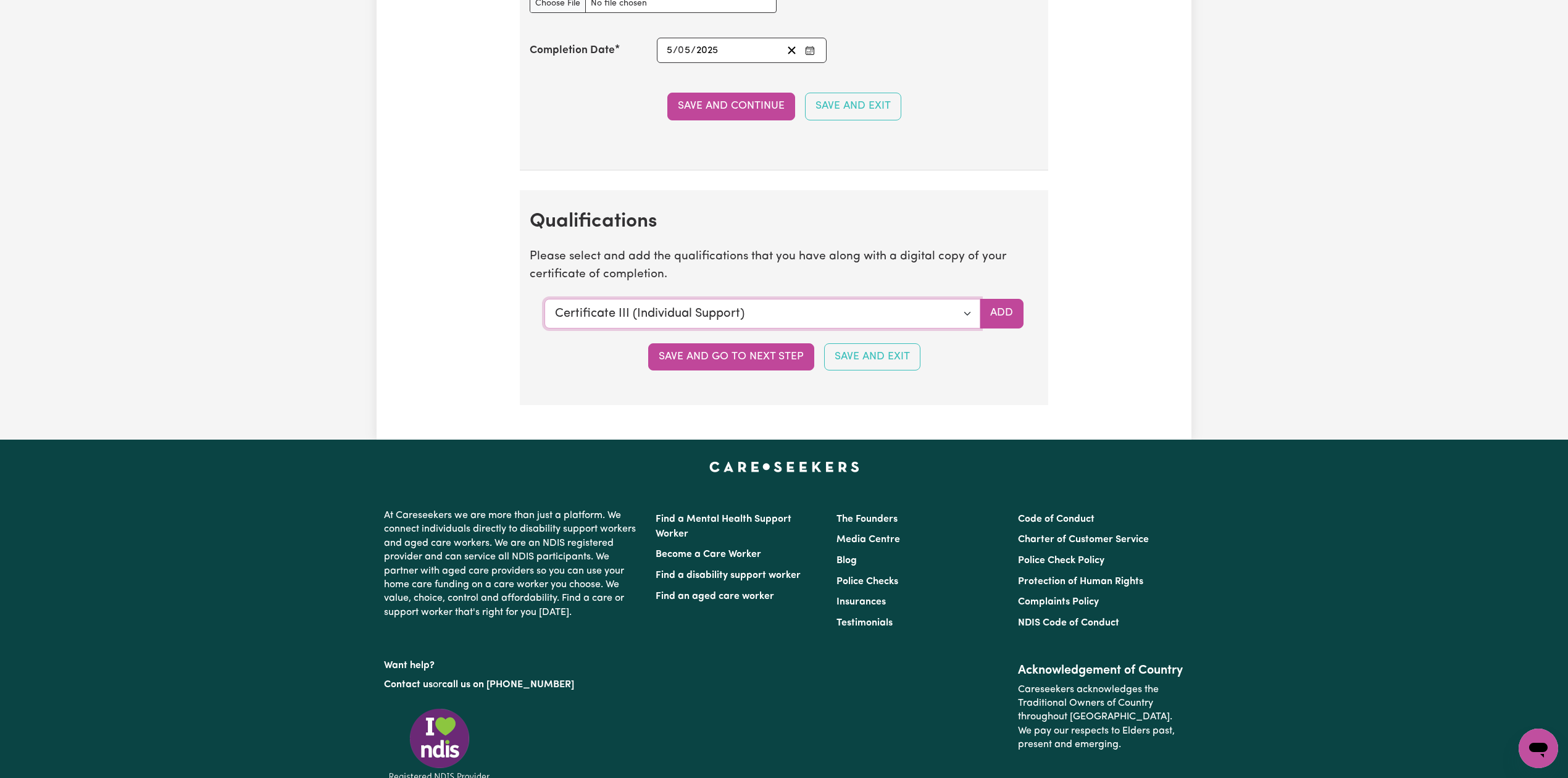
click at [619, 329] on select "Select a qualification to add... Certificate III (Individual Support) Certifica…" at bounding box center [762, 313] width 436 height 30
select select "Manual Handling"
click at [545, 312] on select "Select a qualification to add... Certificate III (Individual Support) Certifica…" at bounding box center [762, 313] width 436 height 30
click at [1002, 329] on button "Add" at bounding box center [1001, 313] width 44 height 30
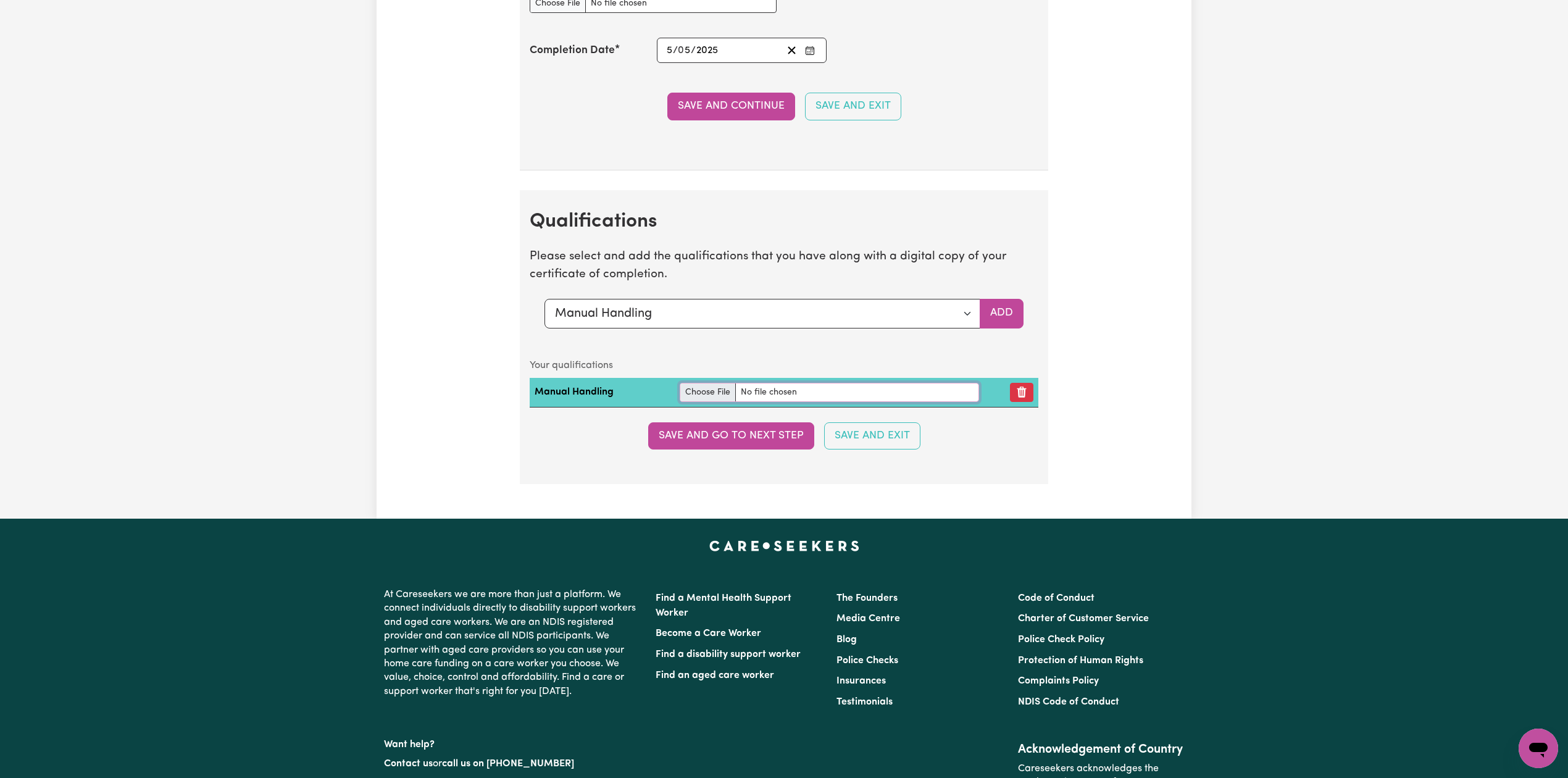
click at [714, 402] on input "file" at bounding box center [829, 392] width 299 height 19
type input "C:\fakepath\[PERSON_NAME] [PERSON_NAME] Manual Handling.pdf"
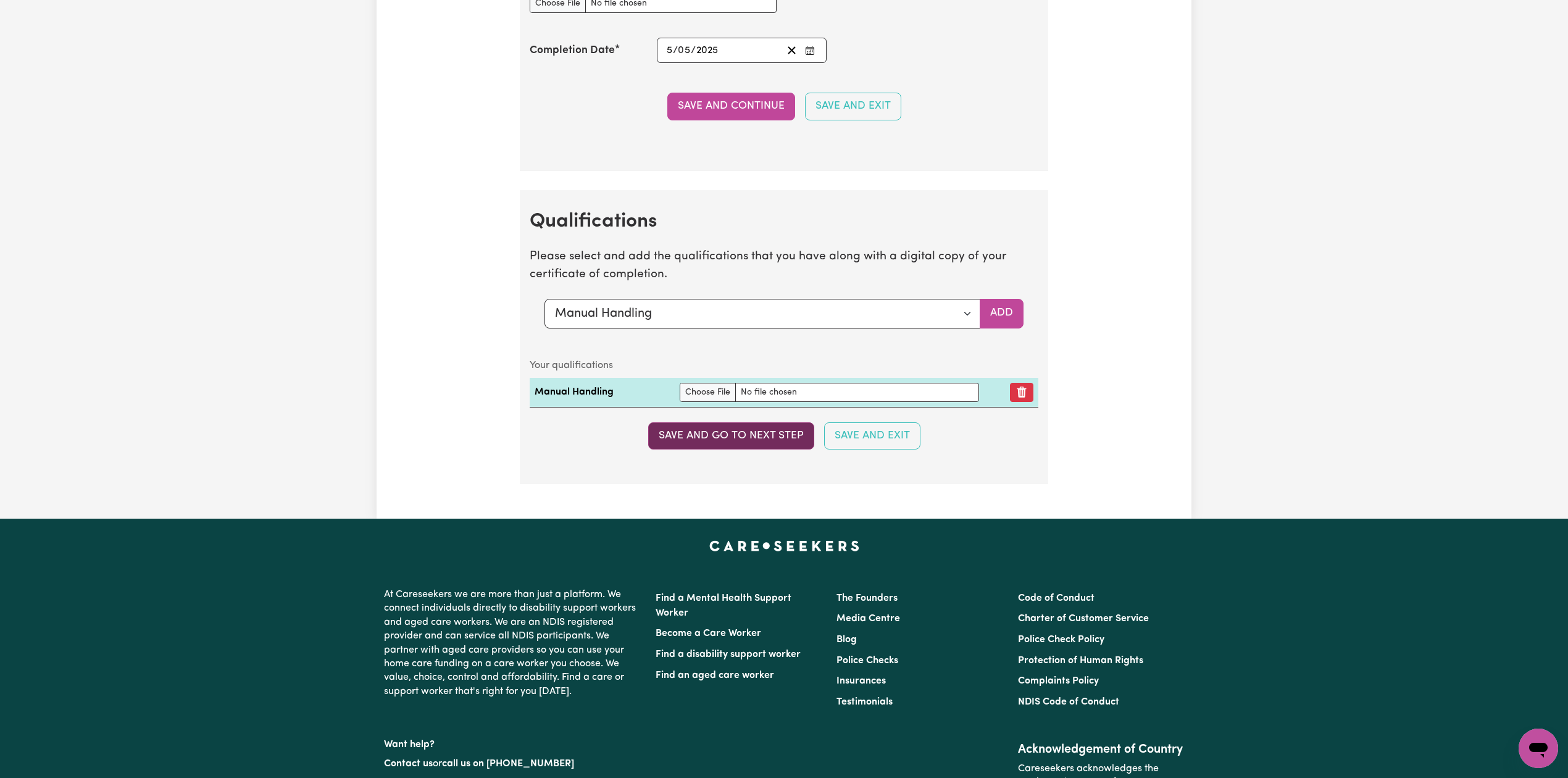
click at [710, 449] on button "Save and go to next step" at bounding box center [731, 436] width 166 height 27
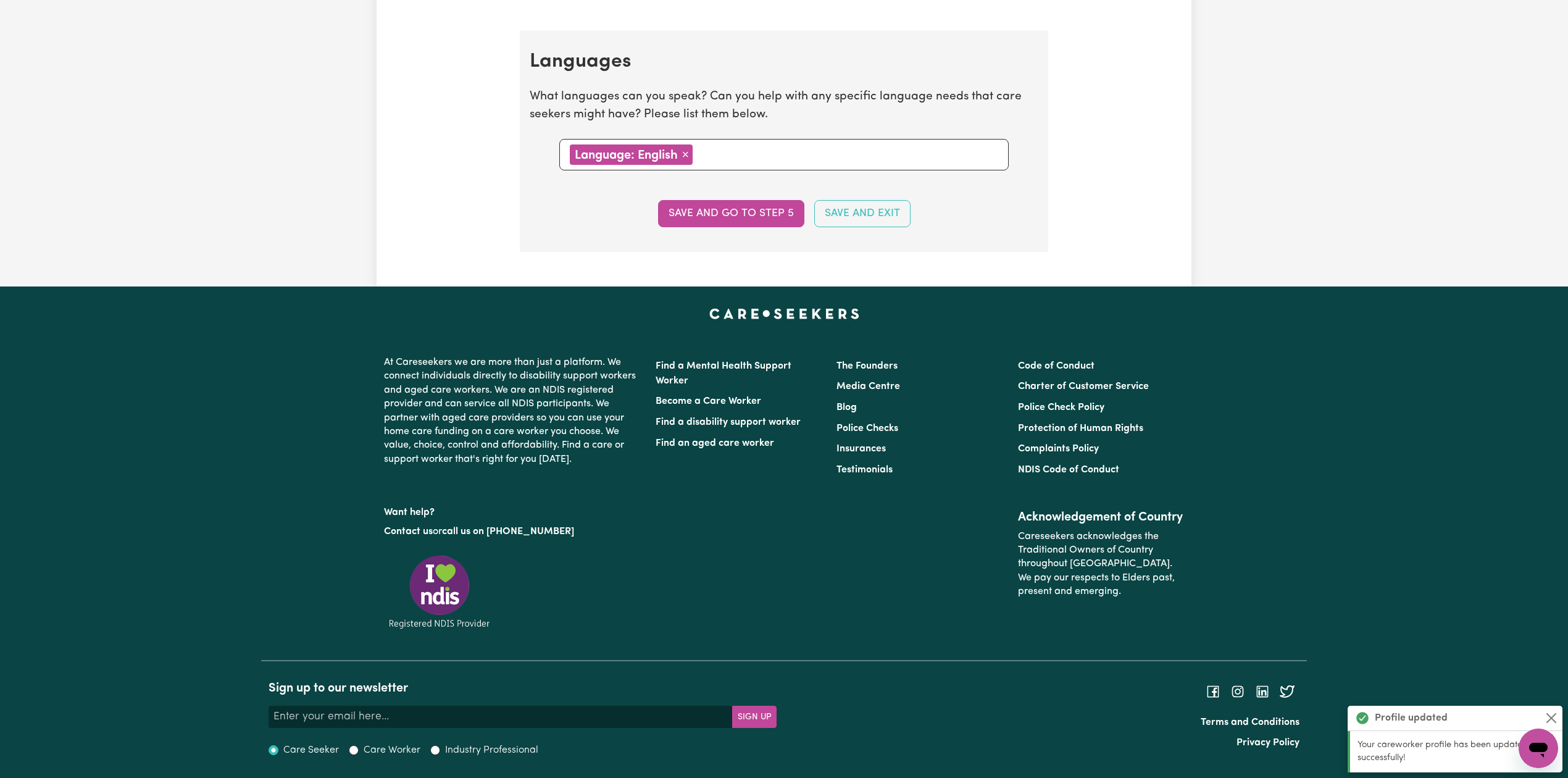
scroll to position [0, 0]
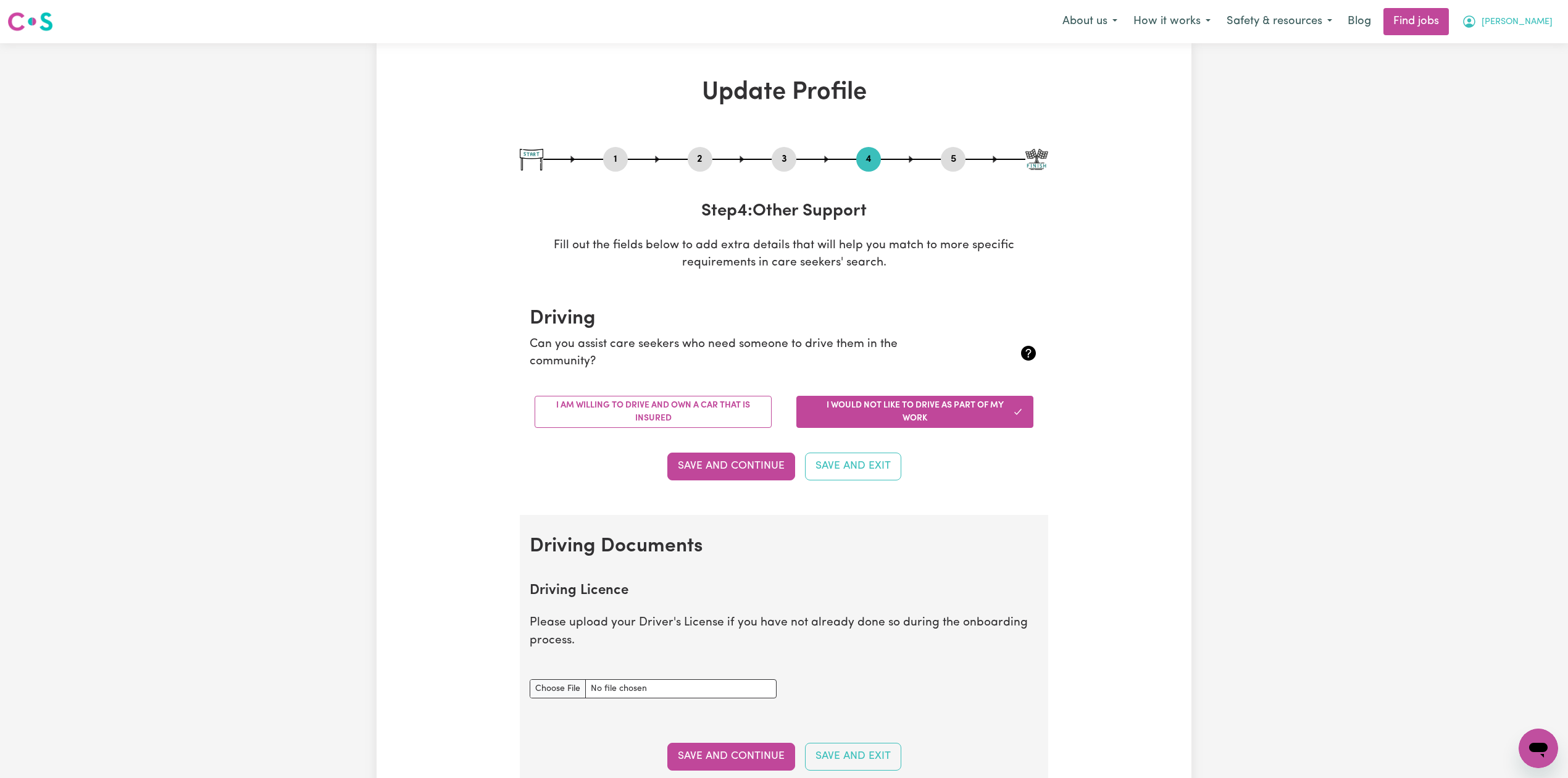
click at [1537, 15] on span "[PERSON_NAME]" at bounding box center [1516, 22] width 71 height 14
click at [1506, 93] on link "Logout" at bounding box center [1511, 94] width 98 height 24
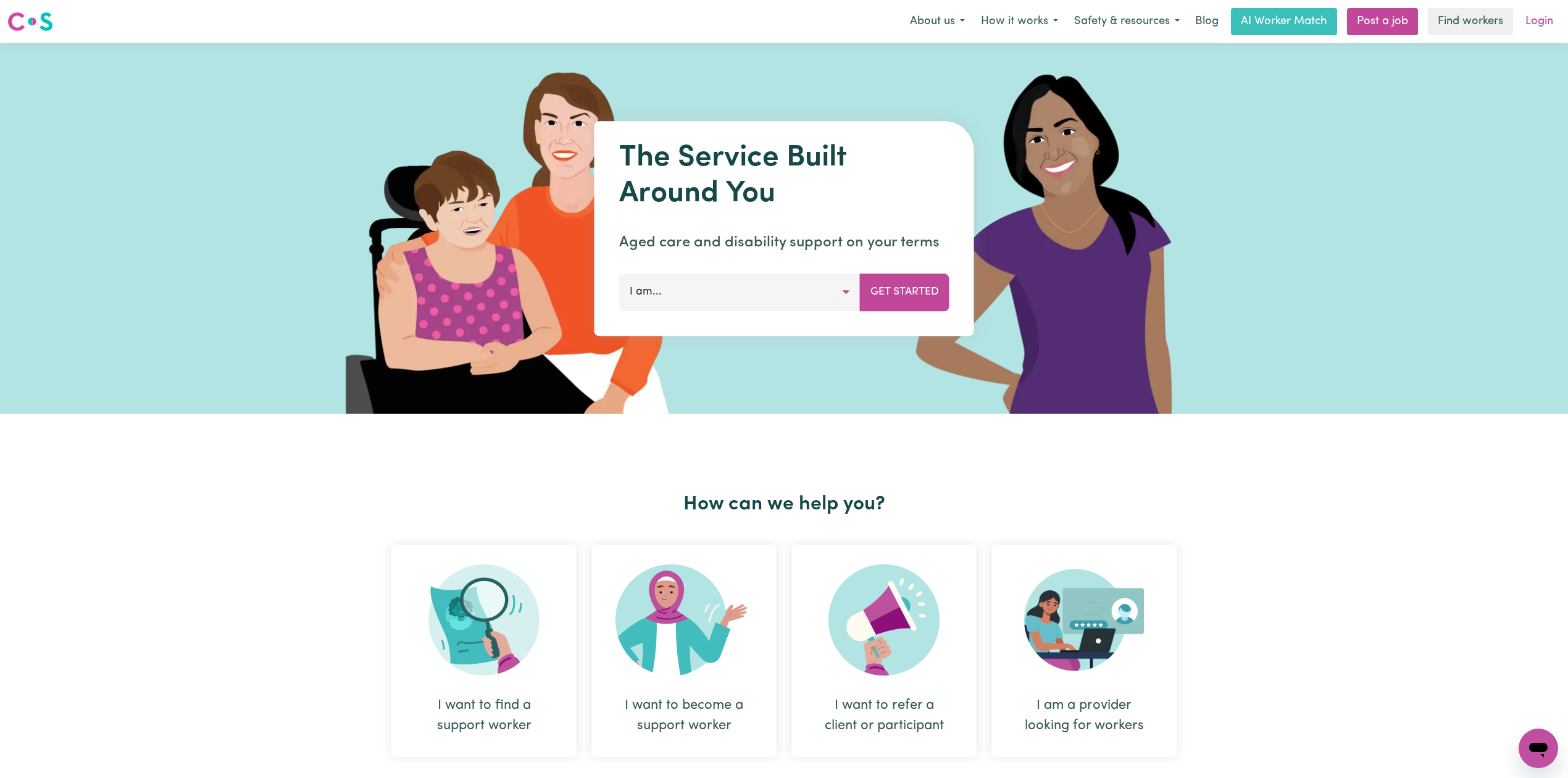
click at [1529, 15] on link "Login" at bounding box center [1539, 21] width 43 height 27
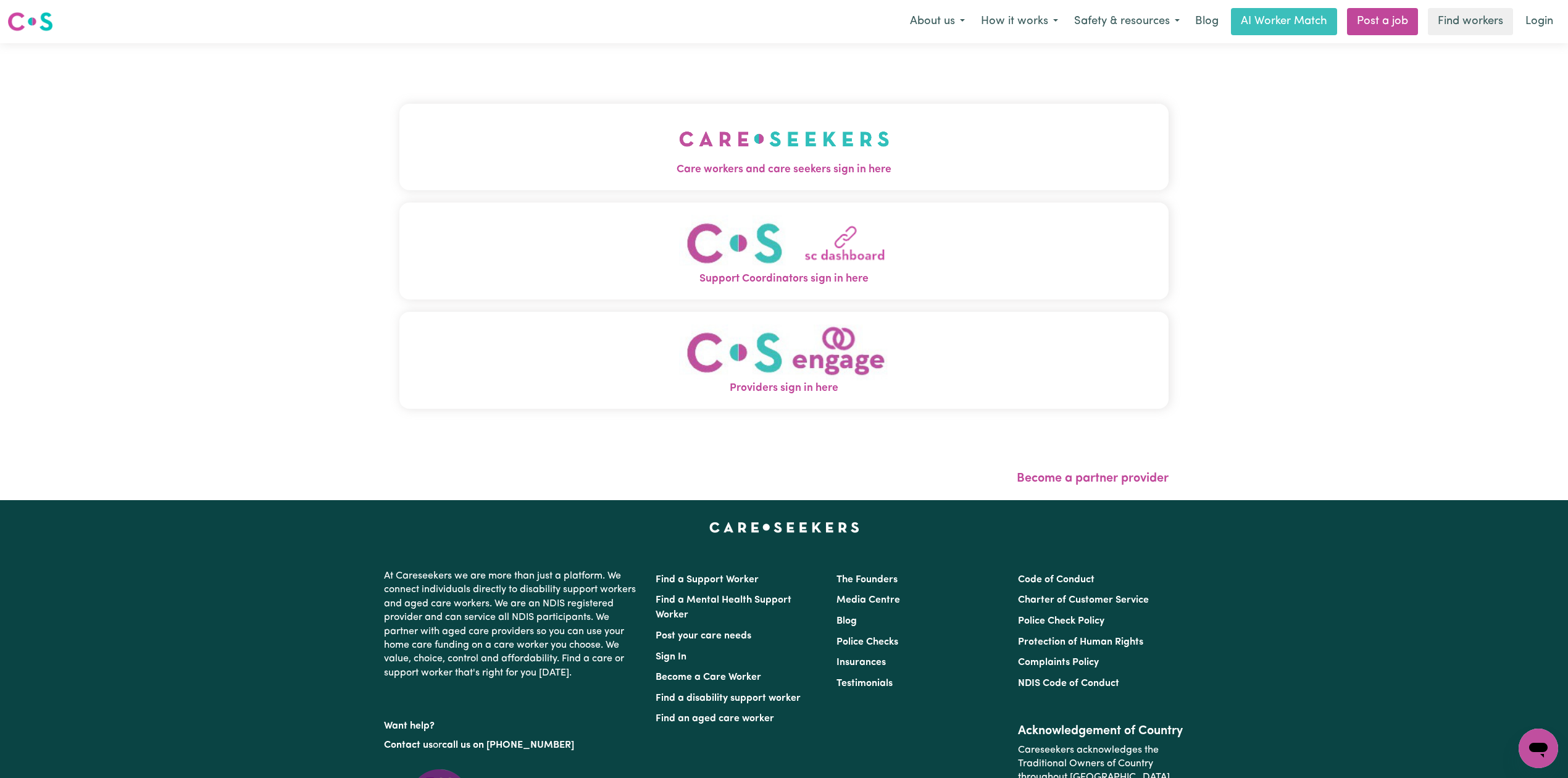
click at [547, 127] on button "Care workers and care seekers sign in here" at bounding box center [784, 147] width 769 height 87
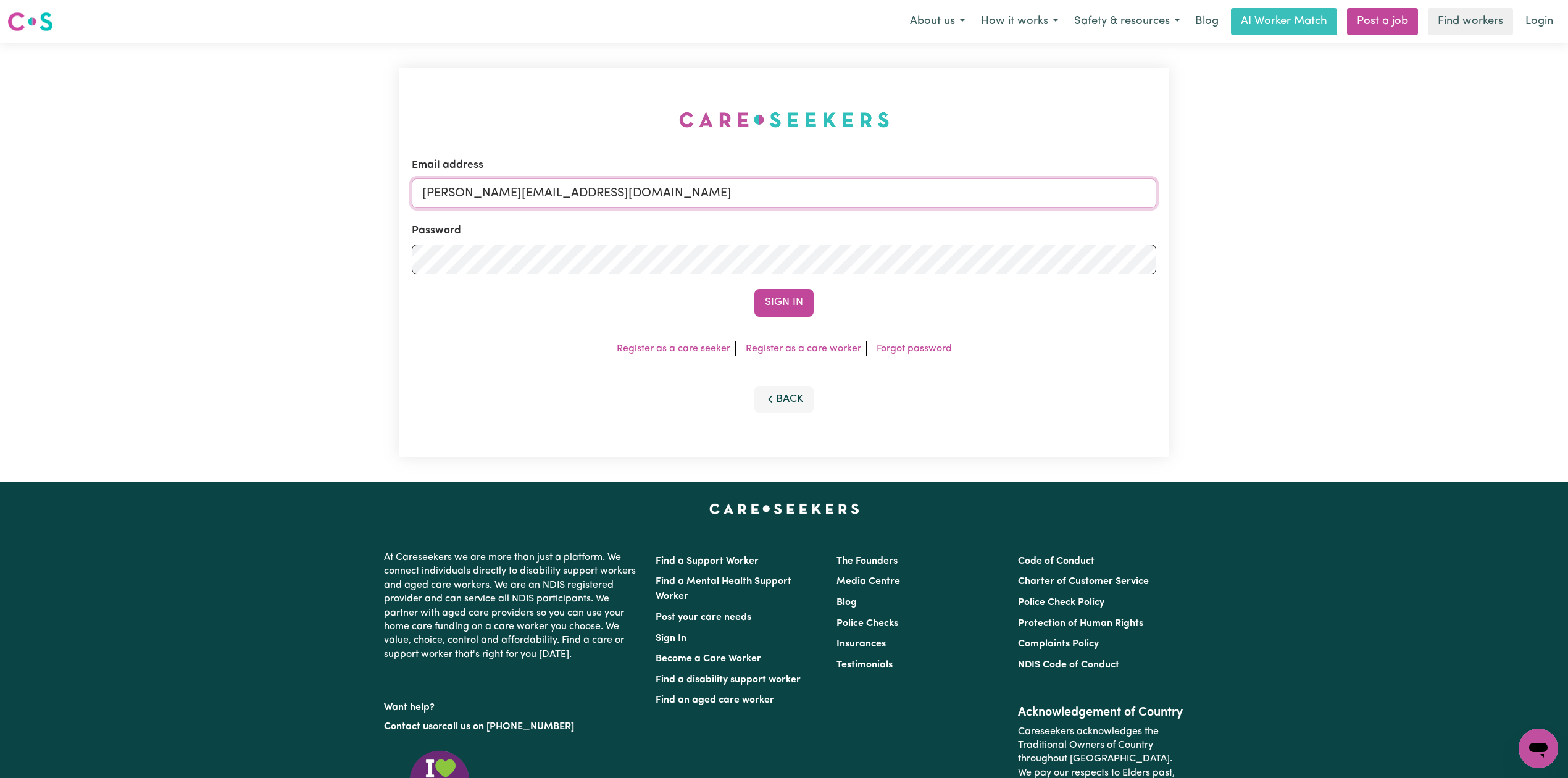
drag, startPoint x: 633, startPoint y: 191, endPoint x: 613, endPoint y: 195, distance: 20.4
click at [633, 191] on input "[PERSON_NAME][EMAIL_ADDRESS][DOMAIN_NAME]" at bounding box center [784, 193] width 744 height 30
drag, startPoint x: 490, startPoint y: 192, endPoint x: 805, endPoint y: 218, distance: 316.1
click at [805, 218] on form "Email address Superuser~[EMAIL_ADDRESS][DOMAIN_NAME] Password Sign In" at bounding box center [784, 237] width 744 height 159
type input "Superuser~[EMAIL_ADDRESS][DOMAIN_NAME]"
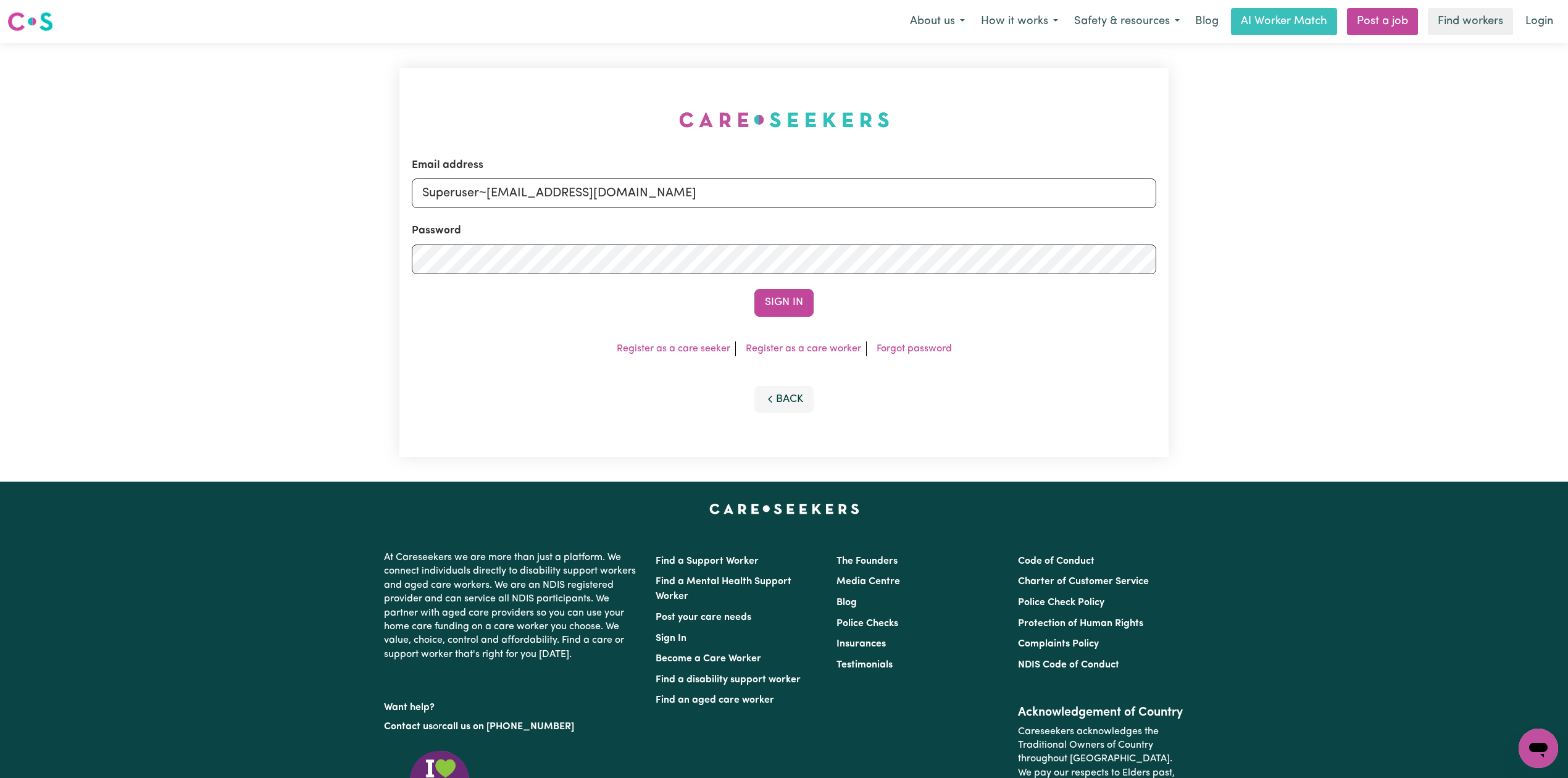
click at [755, 289] on button "Sign In" at bounding box center [784, 303] width 60 height 27
